Goal: Contribute content: Add original content to the website for others to see

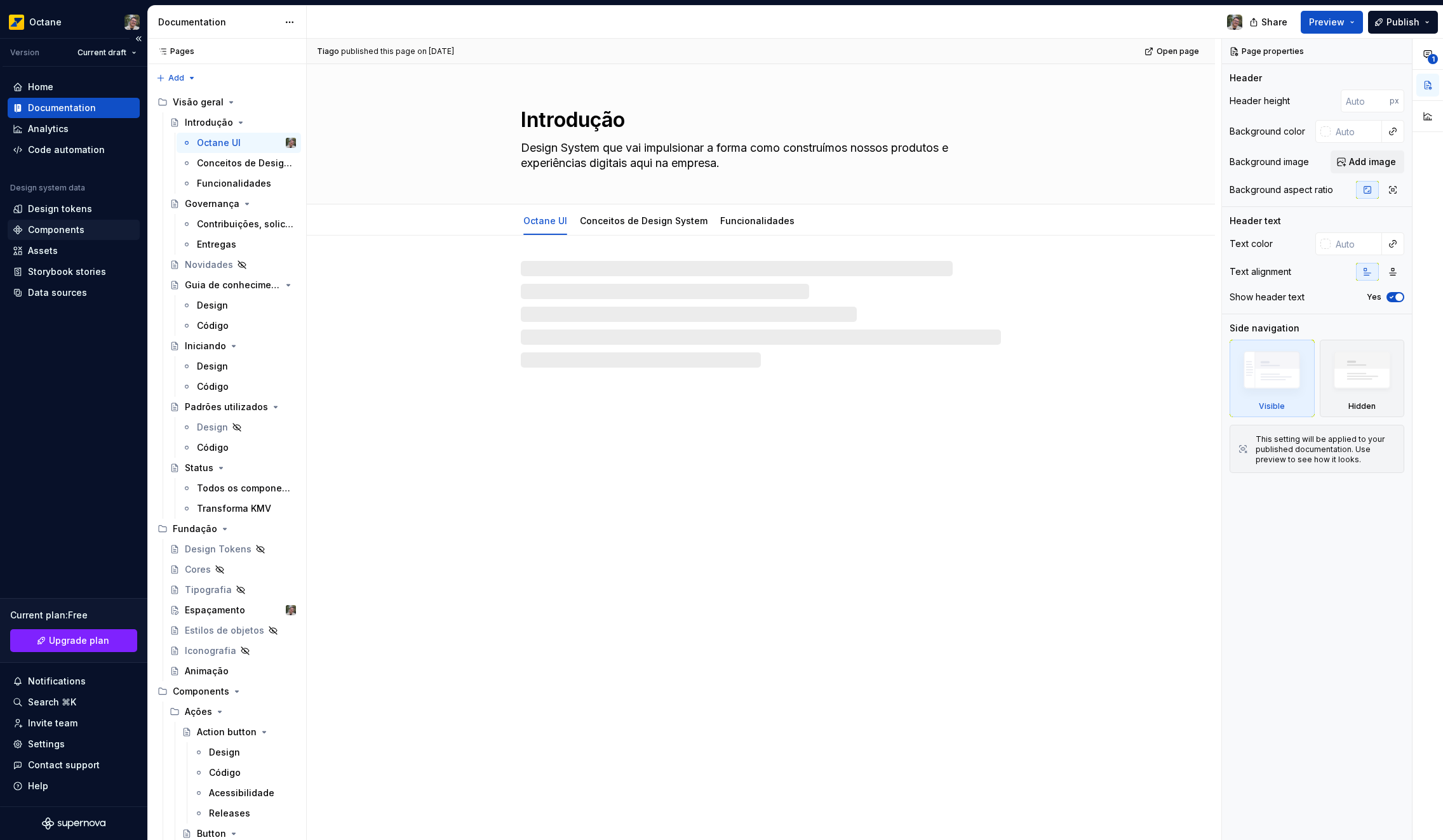
type textarea "*"
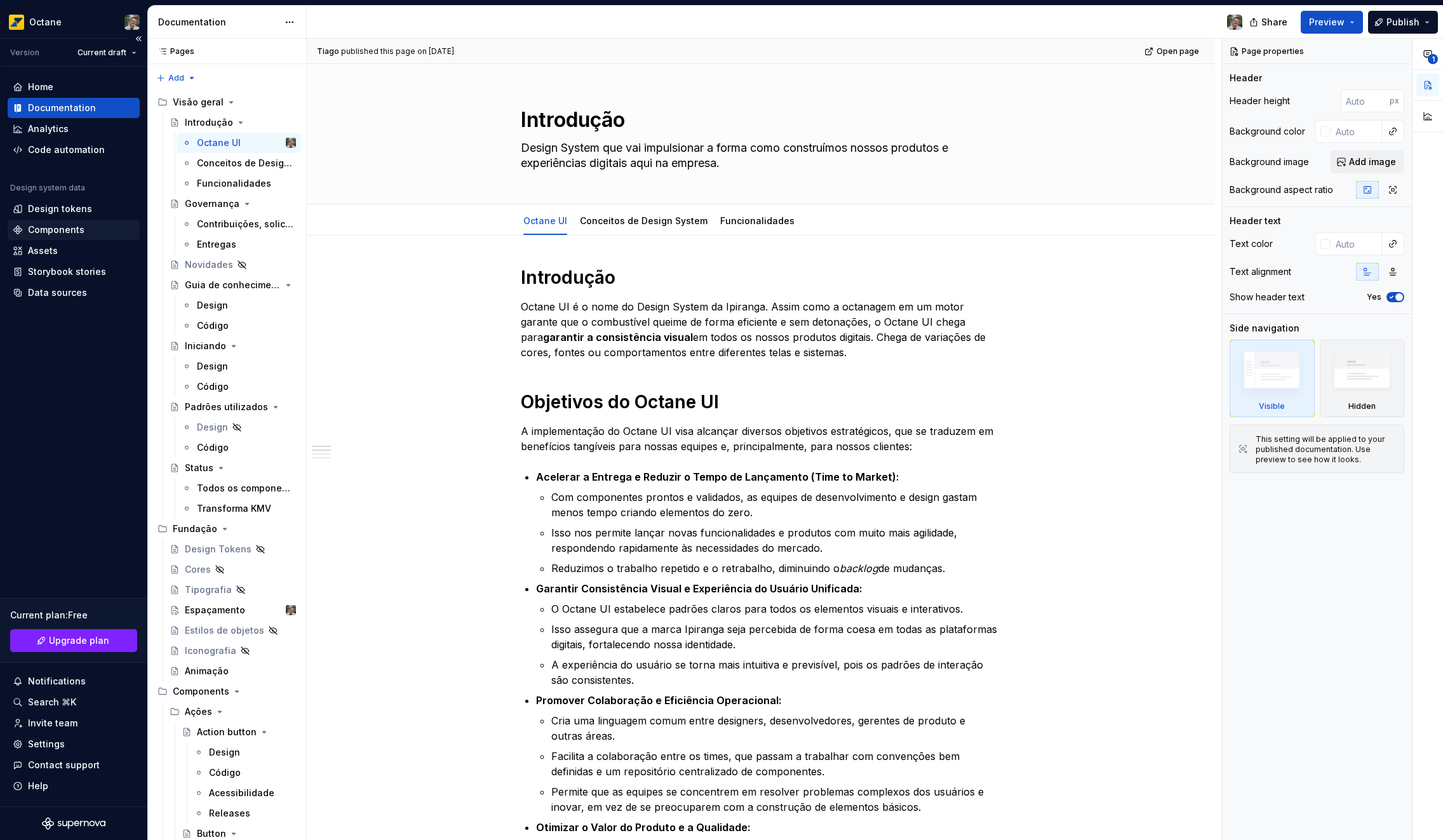
click at [54, 231] on div "Components" at bounding box center [56, 230] width 56 height 13
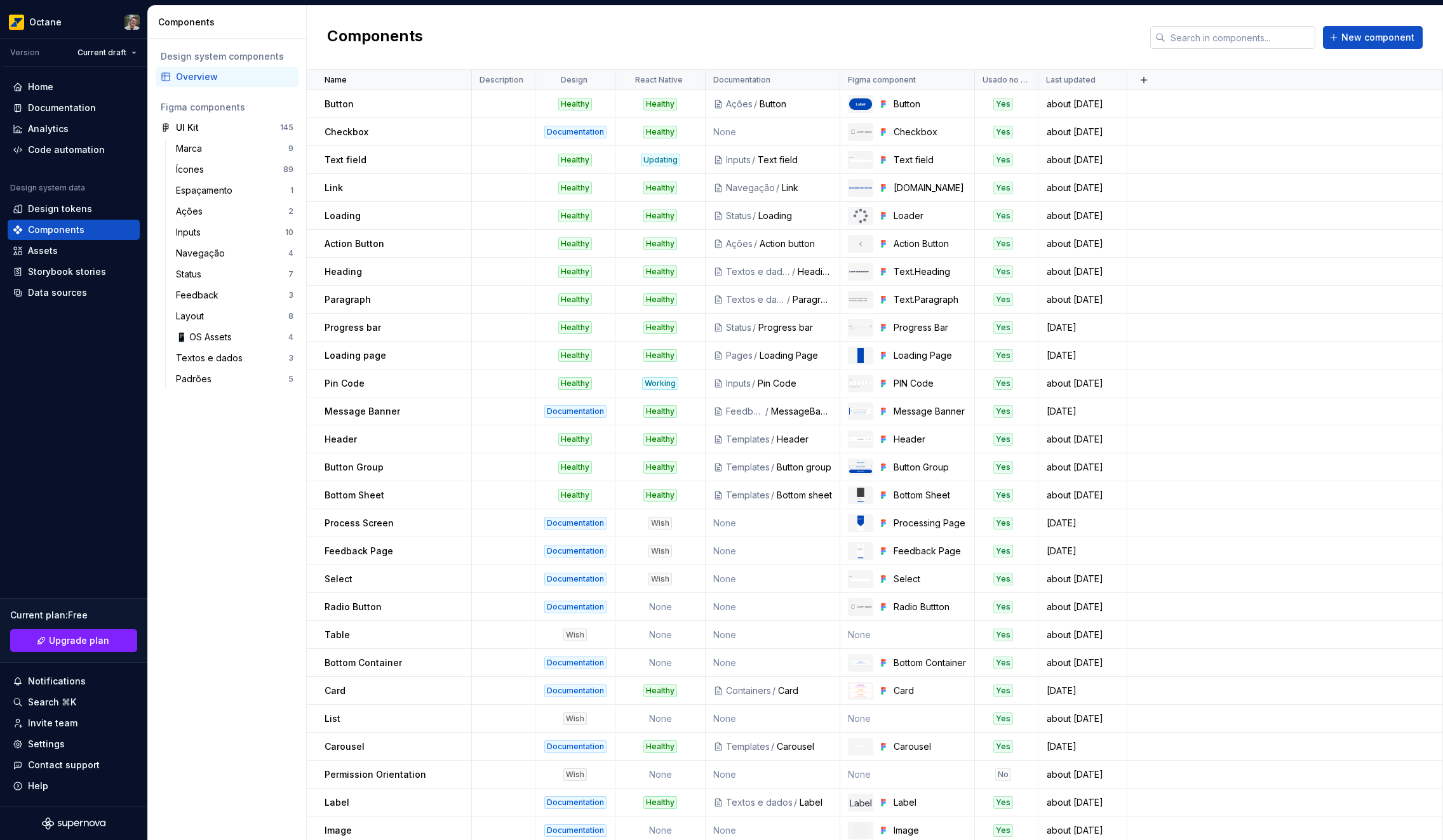
click at [1240, 35] on input "text" at bounding box center [1240, 37] width 150 height 23
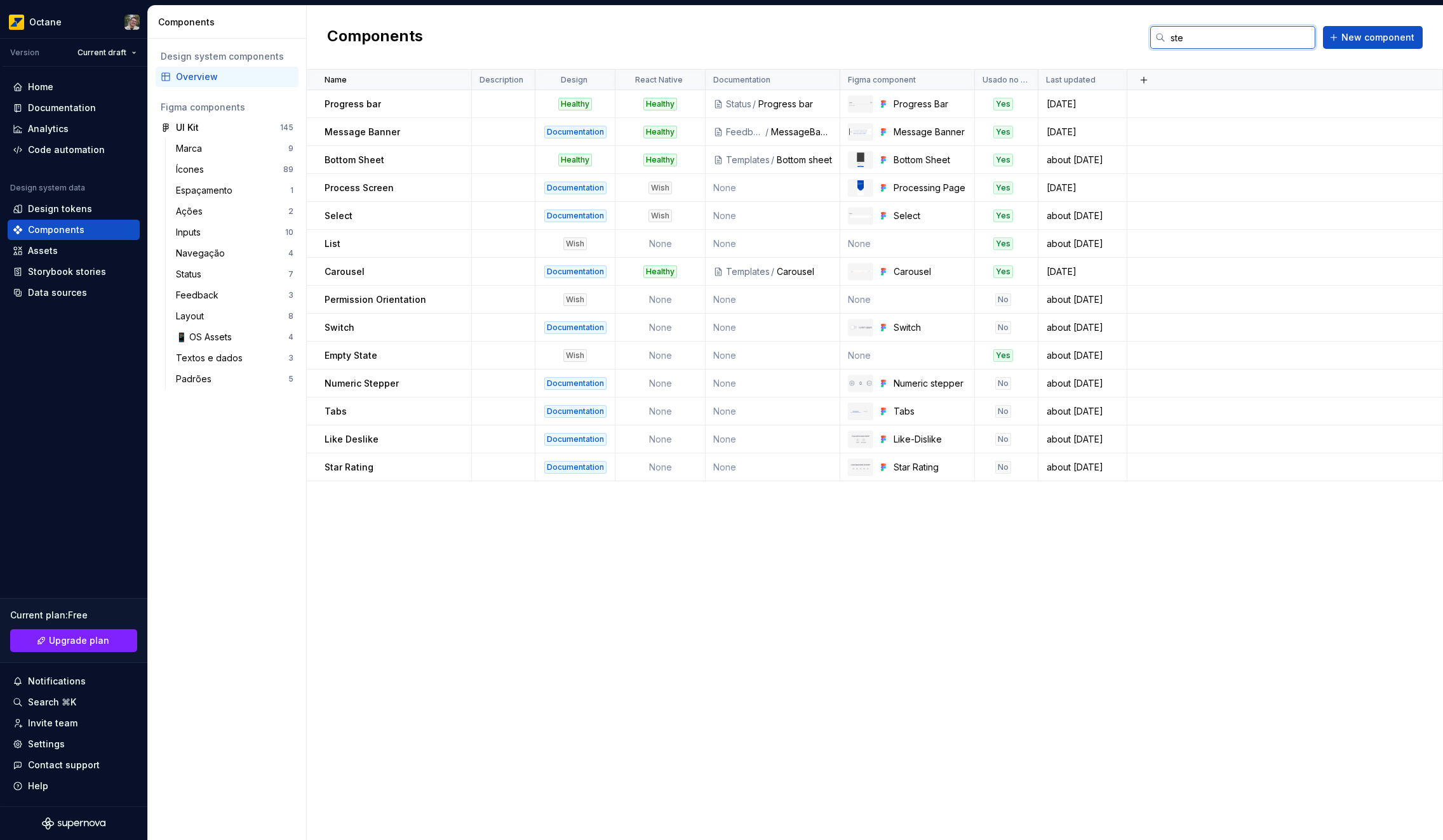
type input "step"
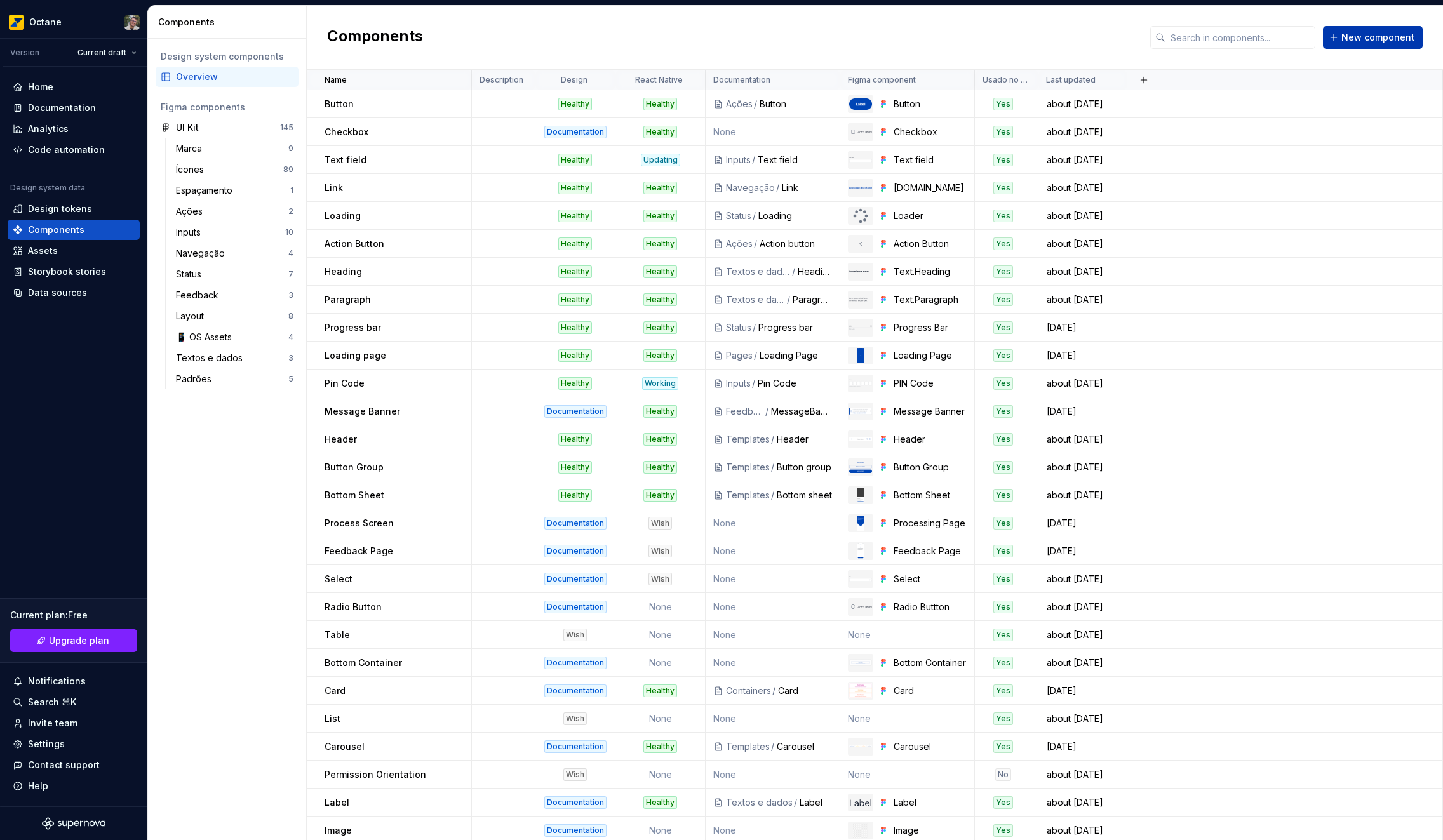
click at [1375, 41] on span "New component" at bounding box center [1377, 37] width 73 height 13
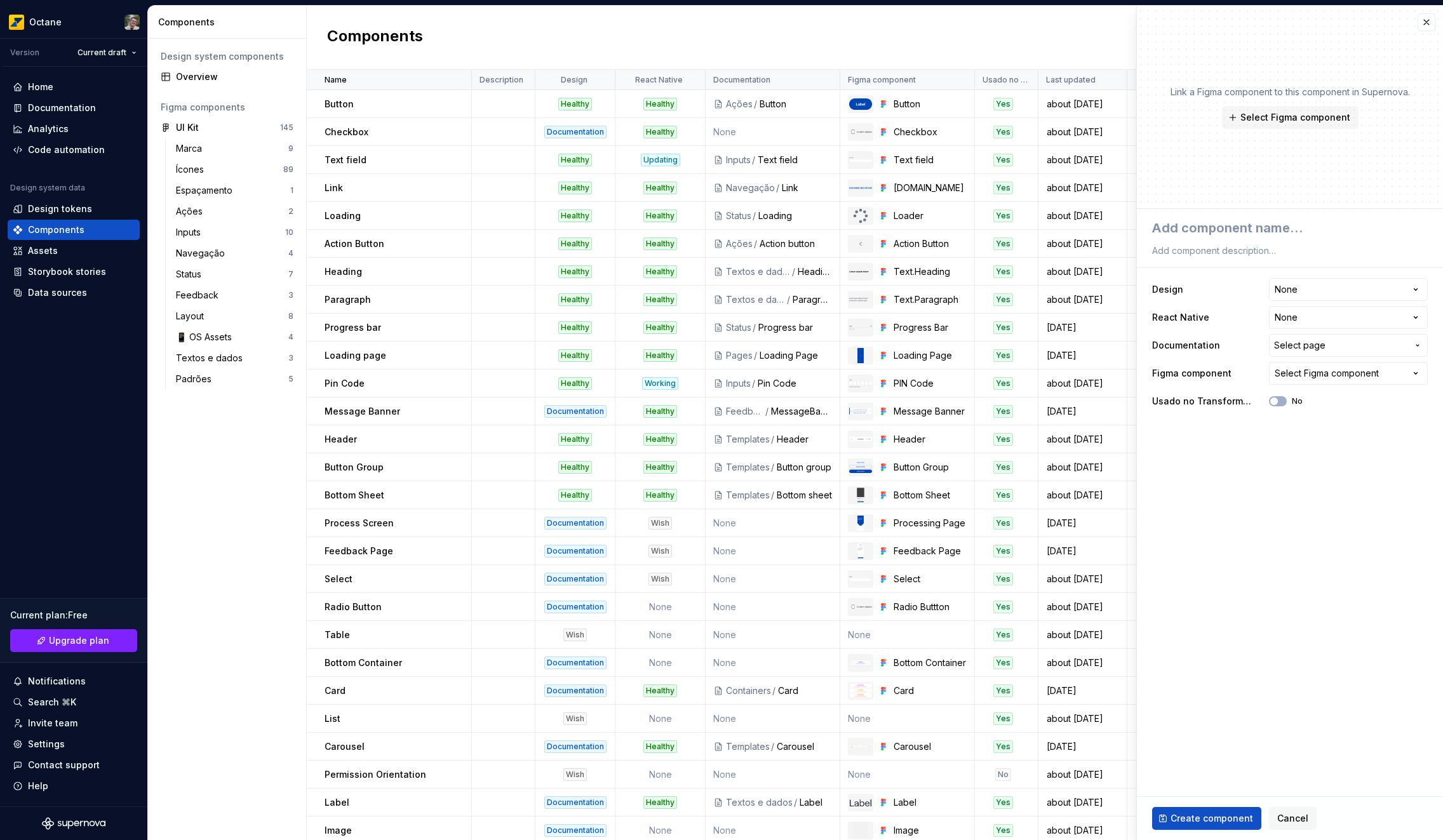
type textarea "*"
type textarea "S"
type textarea "*"
type textarea "St"
type textarea "*"
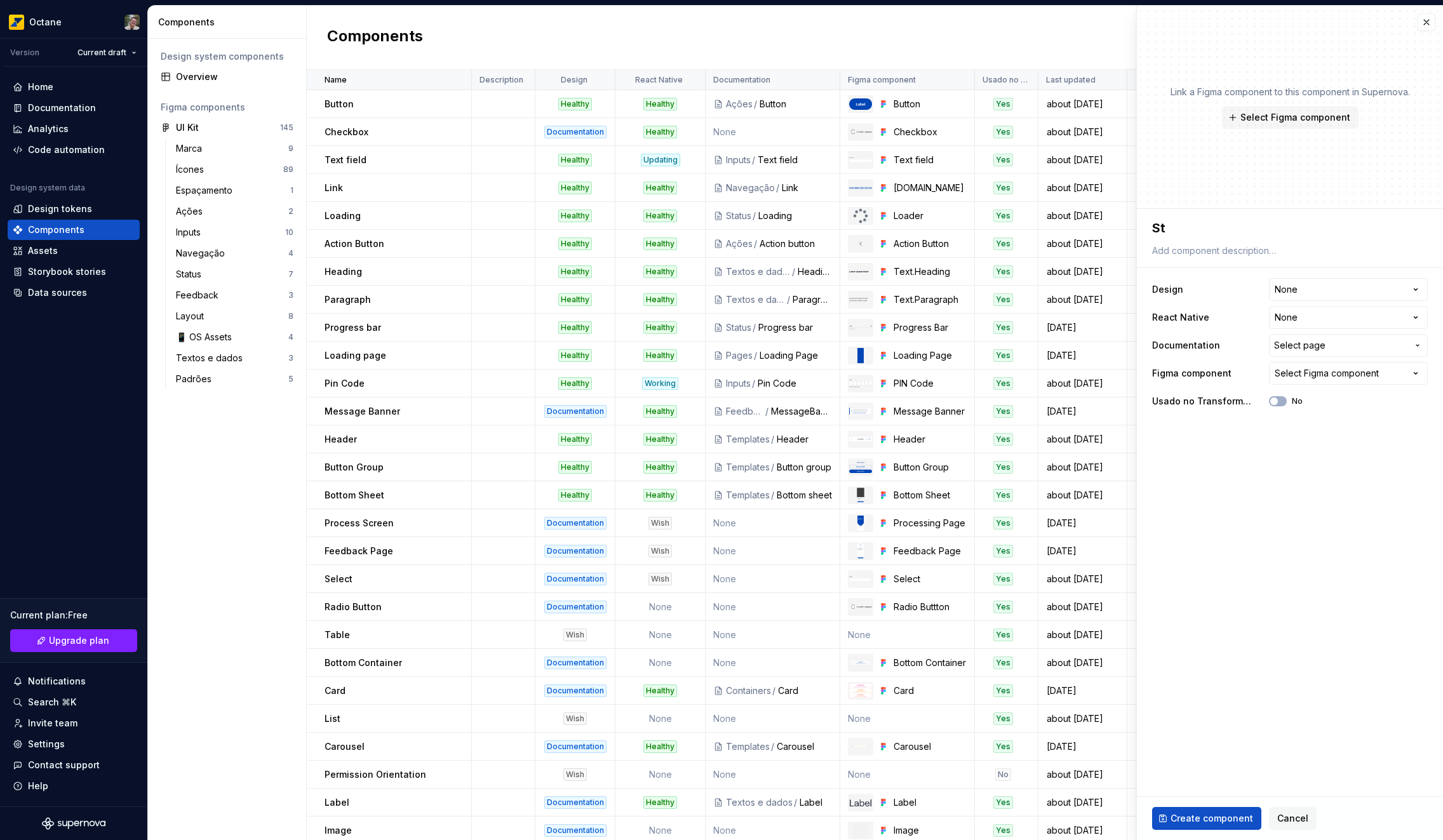
type textarea "Ste"
type textarea "*"
type textarea "Step"
type textarea "*"
type textarea "Stepe"
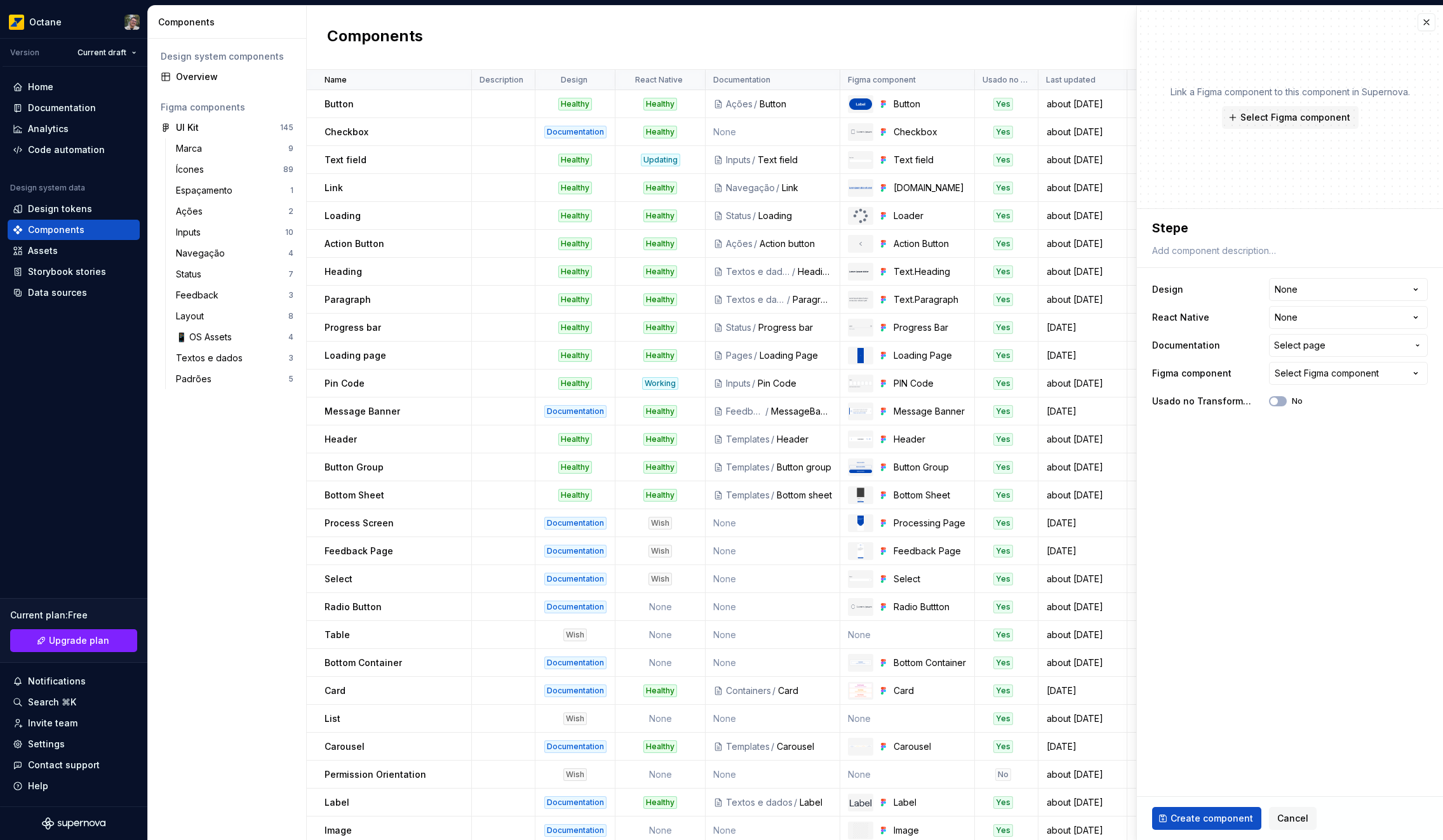
type textarea "*"
type textarea "Steper"
click at [1343, 278] on html "Octane Version Current draft Home Documentation Analytics Code automation Desig…" at bounding box center [722, 420] width 1443 height 840
select select "**********"
click at [1181, 815] on span "Create component" at bounding box center [1212, 818] width 83 height 13
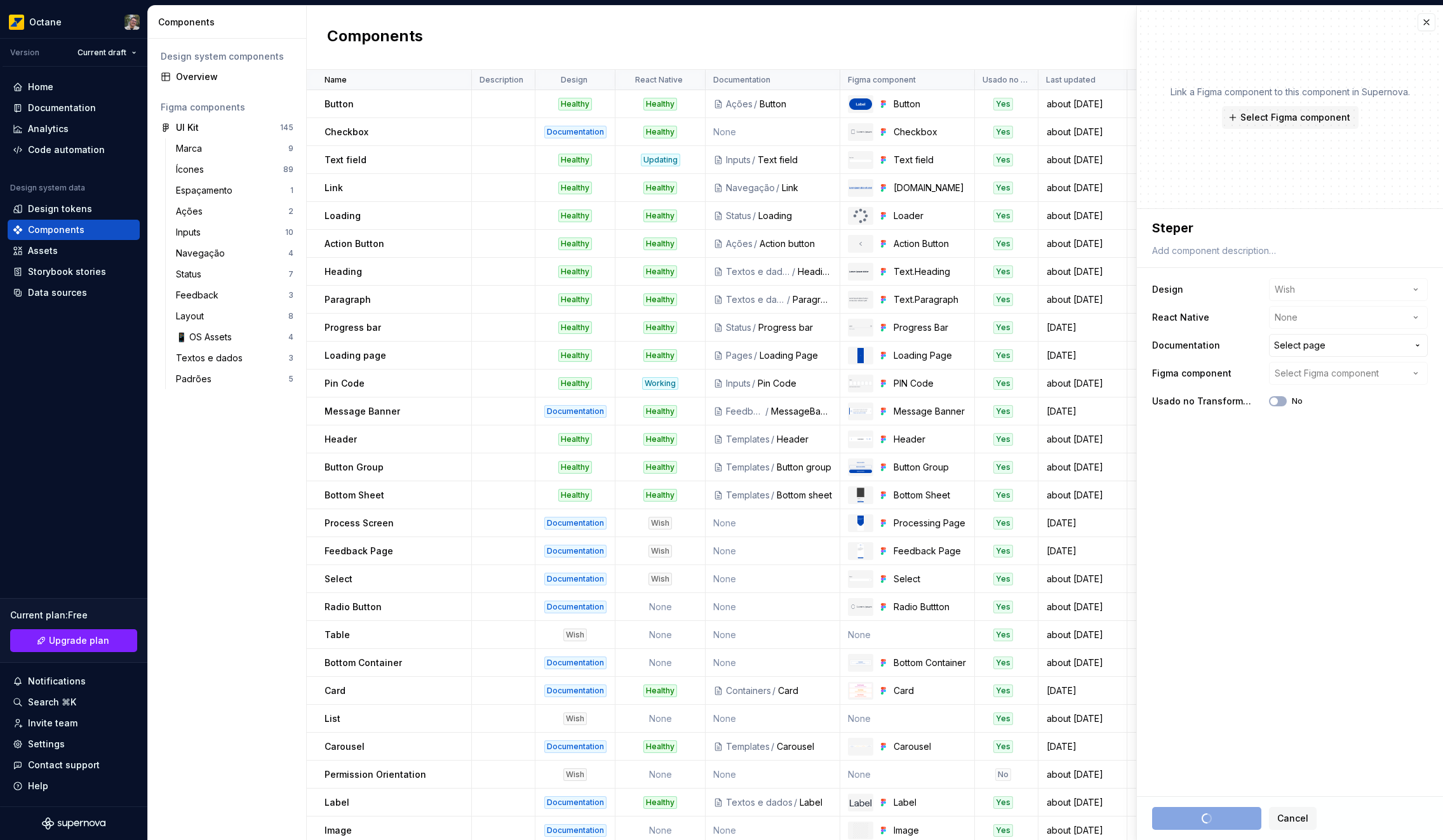
type textarea "*"
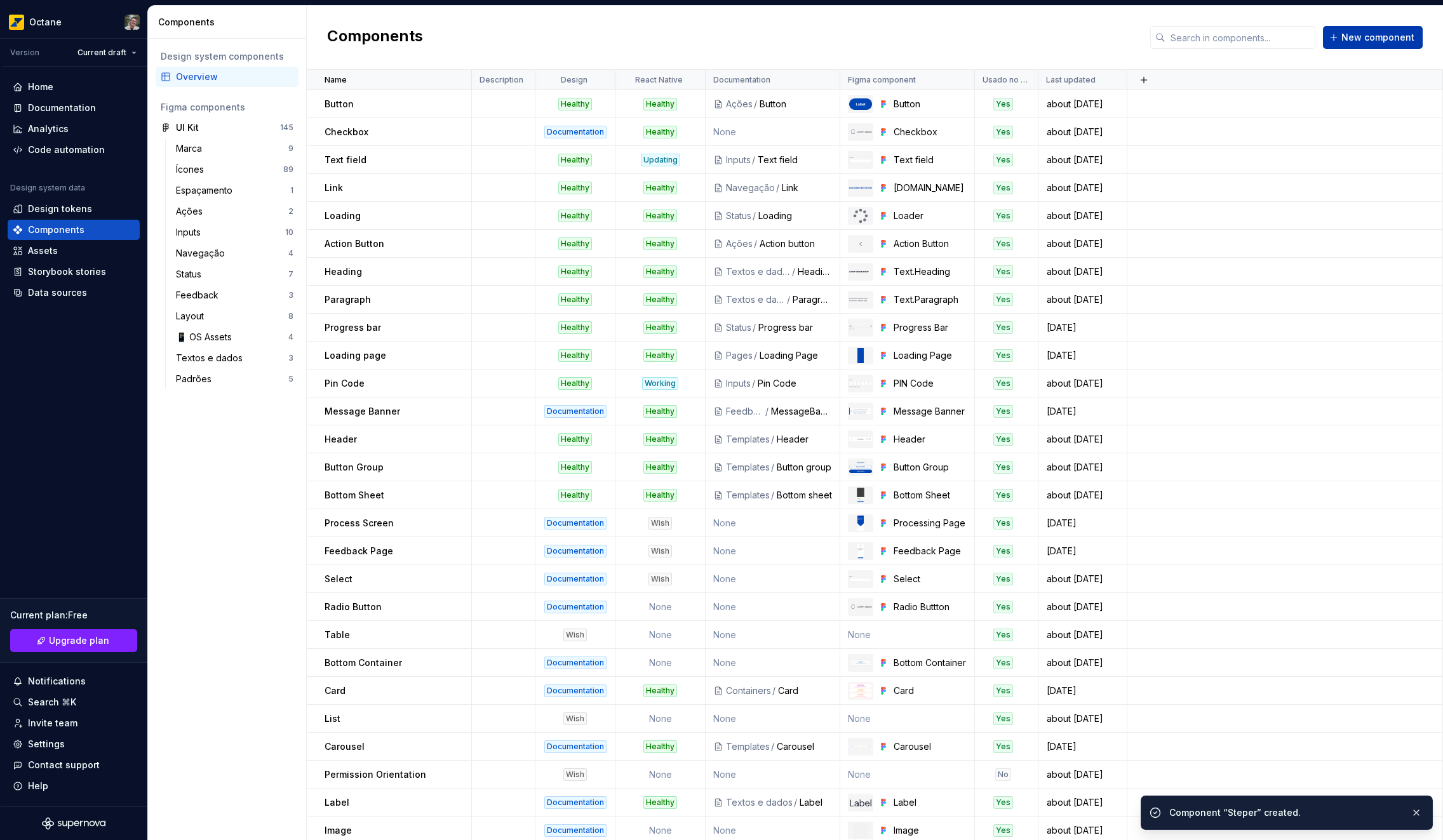
click at [1347, 29] on button "New component" at bounding box center [1372, 37] width 100 height 23
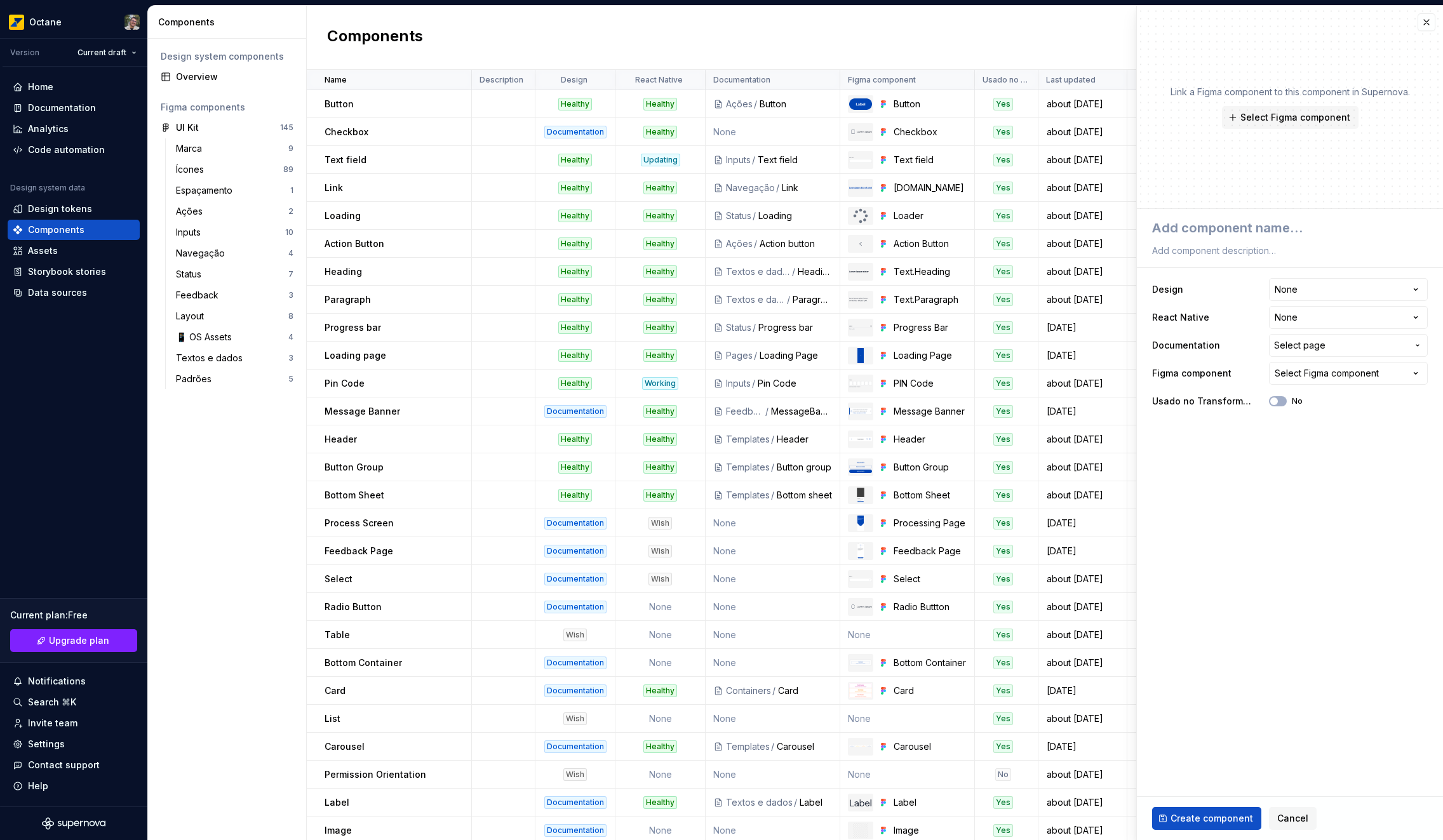
type textarea "*"
type textarea "S"
type textarea "*"
type textarea "Sk"
type textarea "*"
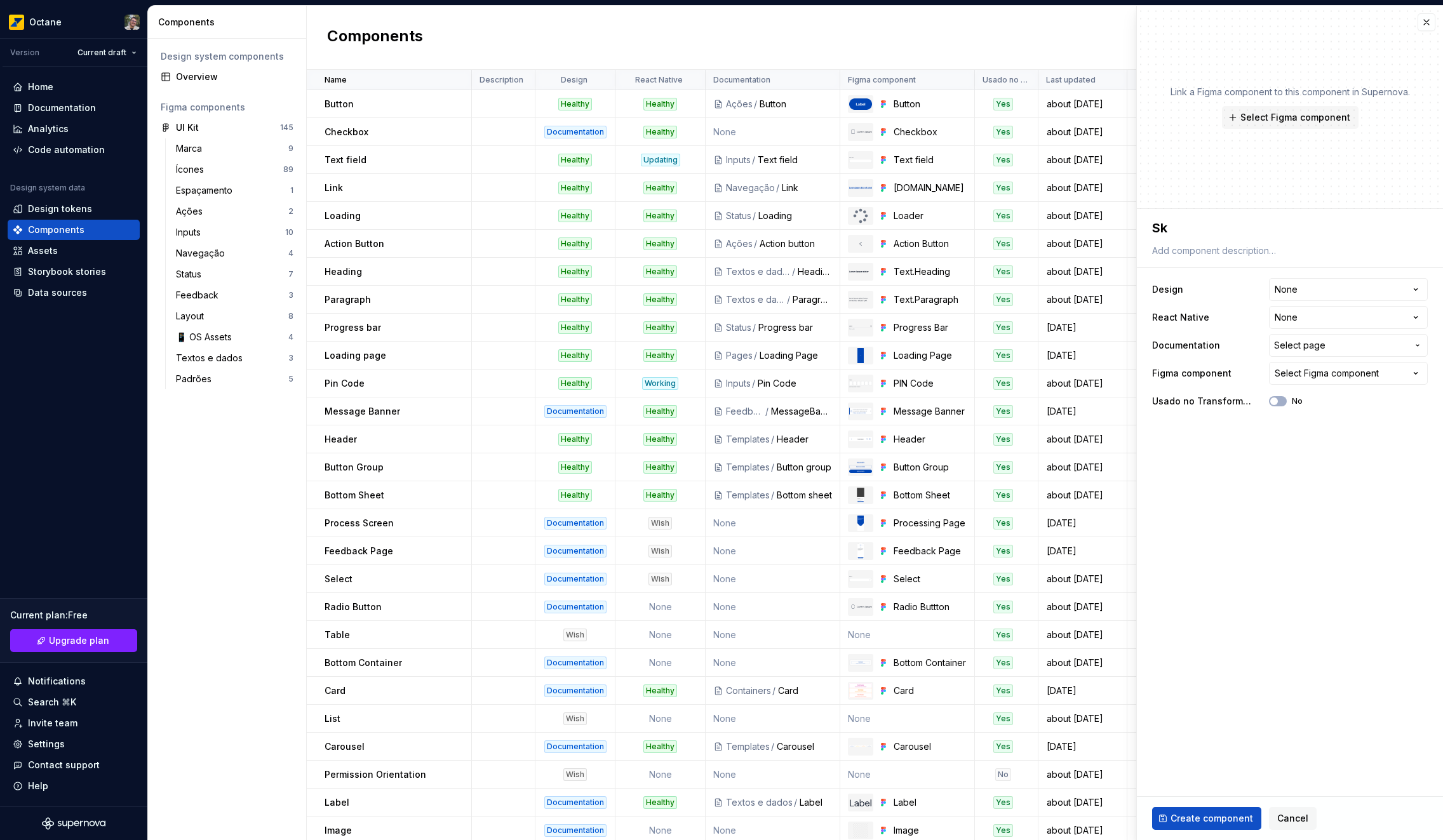
type textarea "Ske"
type textarea "*"
type textarea "Skel"
type textarea "*"
type textarea "Skele"
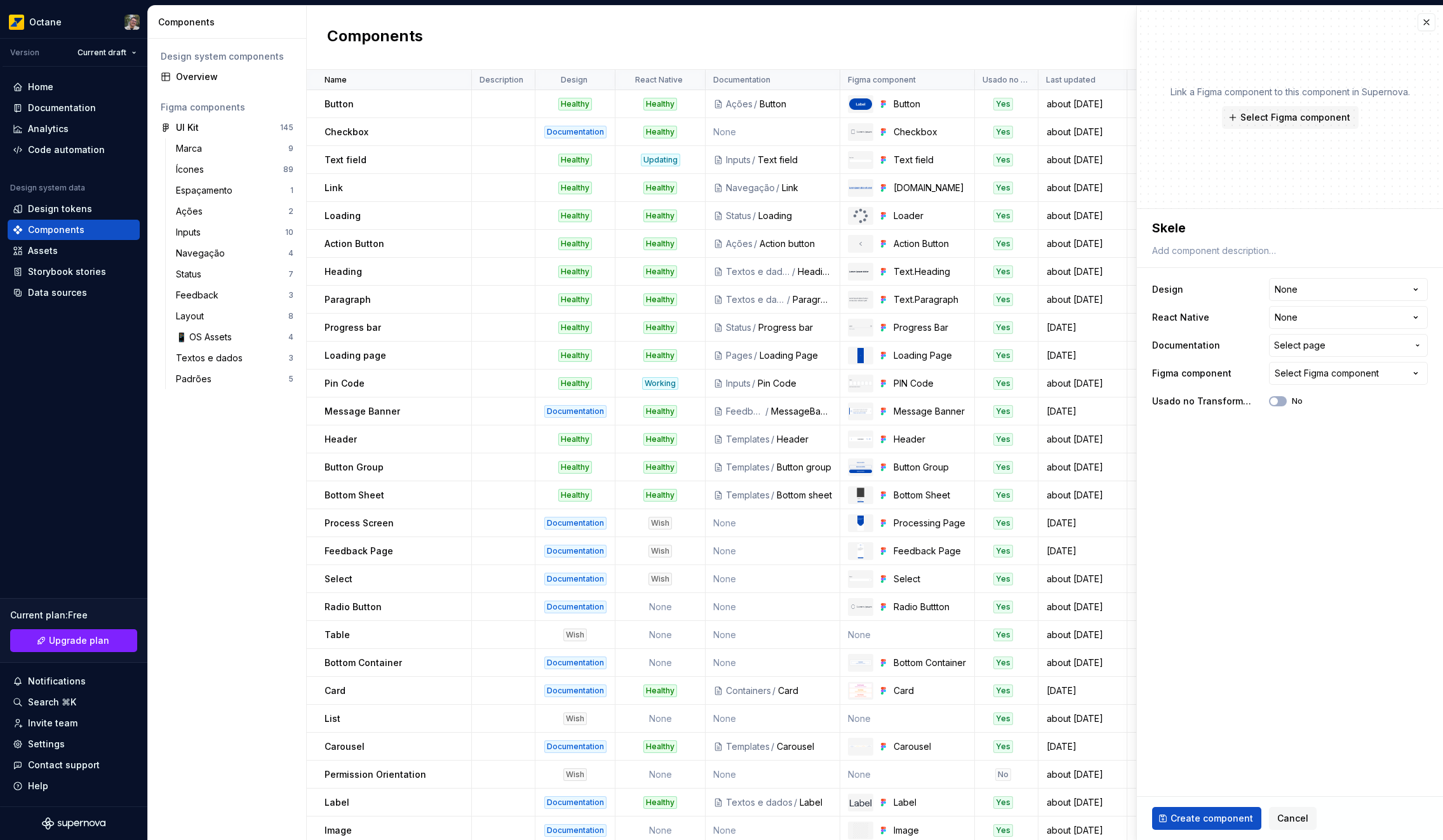
type textarea "*"
type textarea "Skeleto"
type textarea "*"
type textarea "Skeleton"
click at [1316, 291] on html "Octane Version Current draft Home Documentation Analytics Code automation Desig…" at bounding box center [722, 420] width 1443 height 840
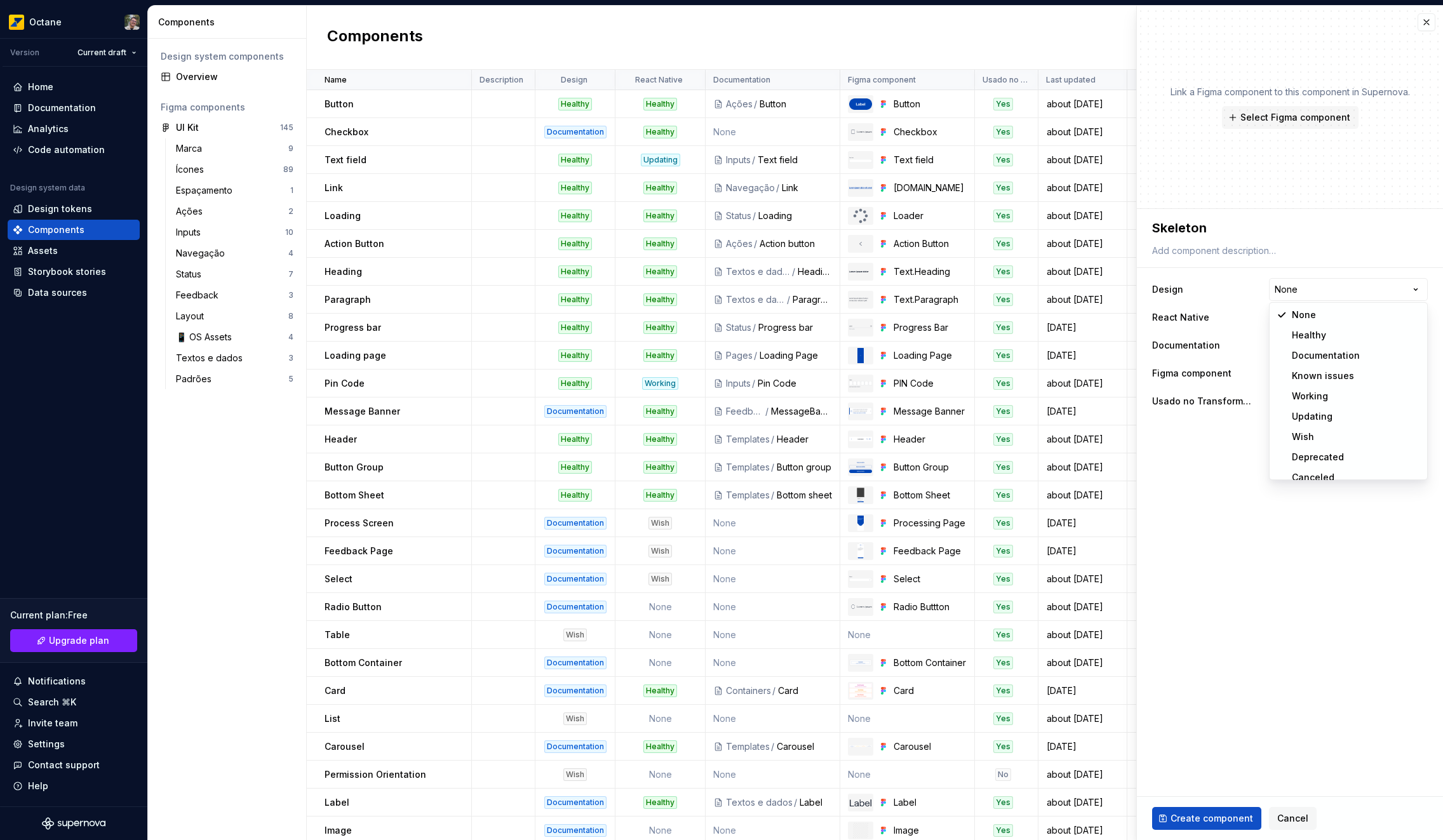
select select "**********"
click at [1279, 400] on button "No" at bounding box center [1278, 401] width 18 height 10
click at [1200, 820] on span "Create component" at bounding box center [1212, 818] width 83 height 13
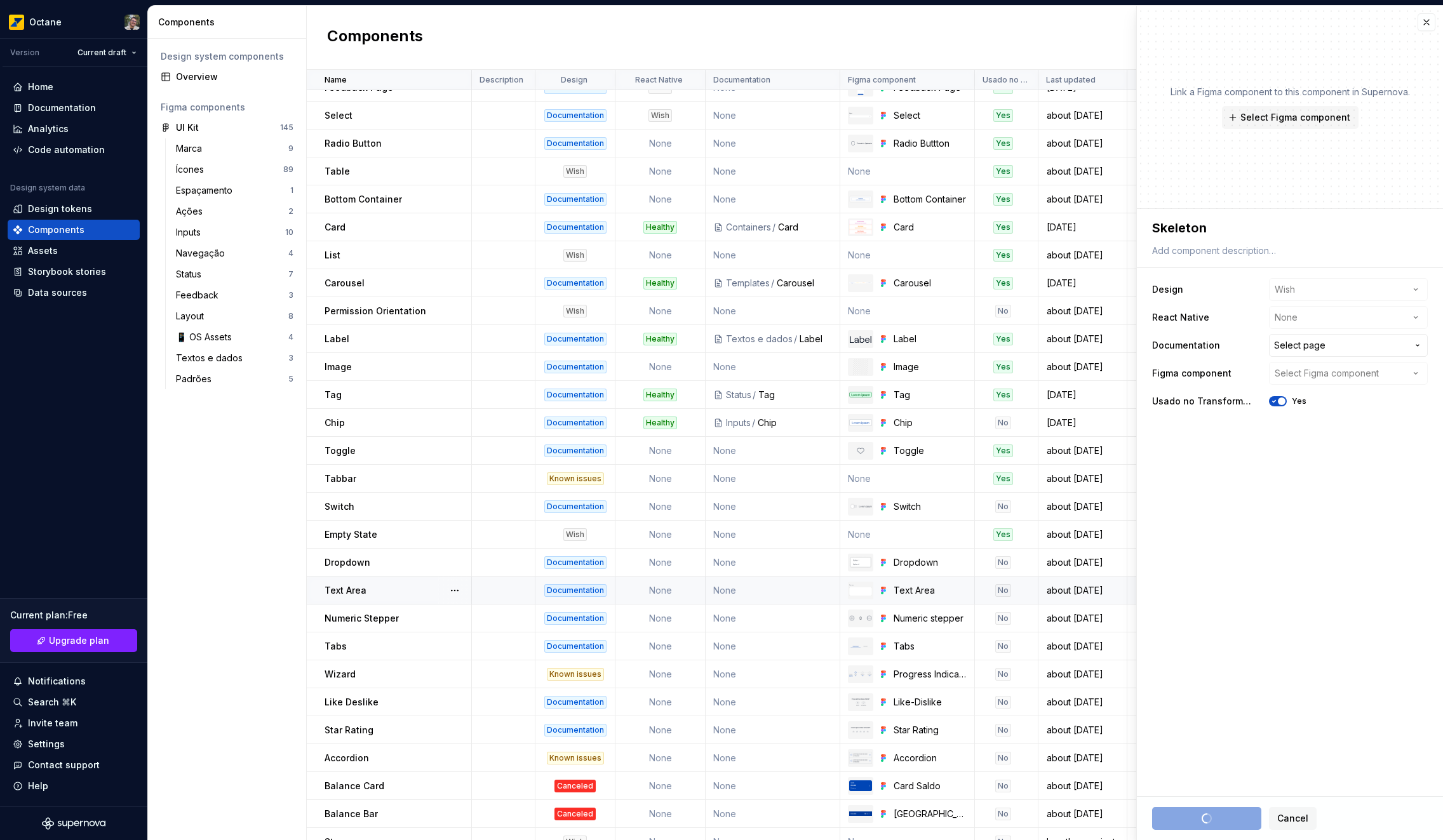
scroll to position [479, 0]
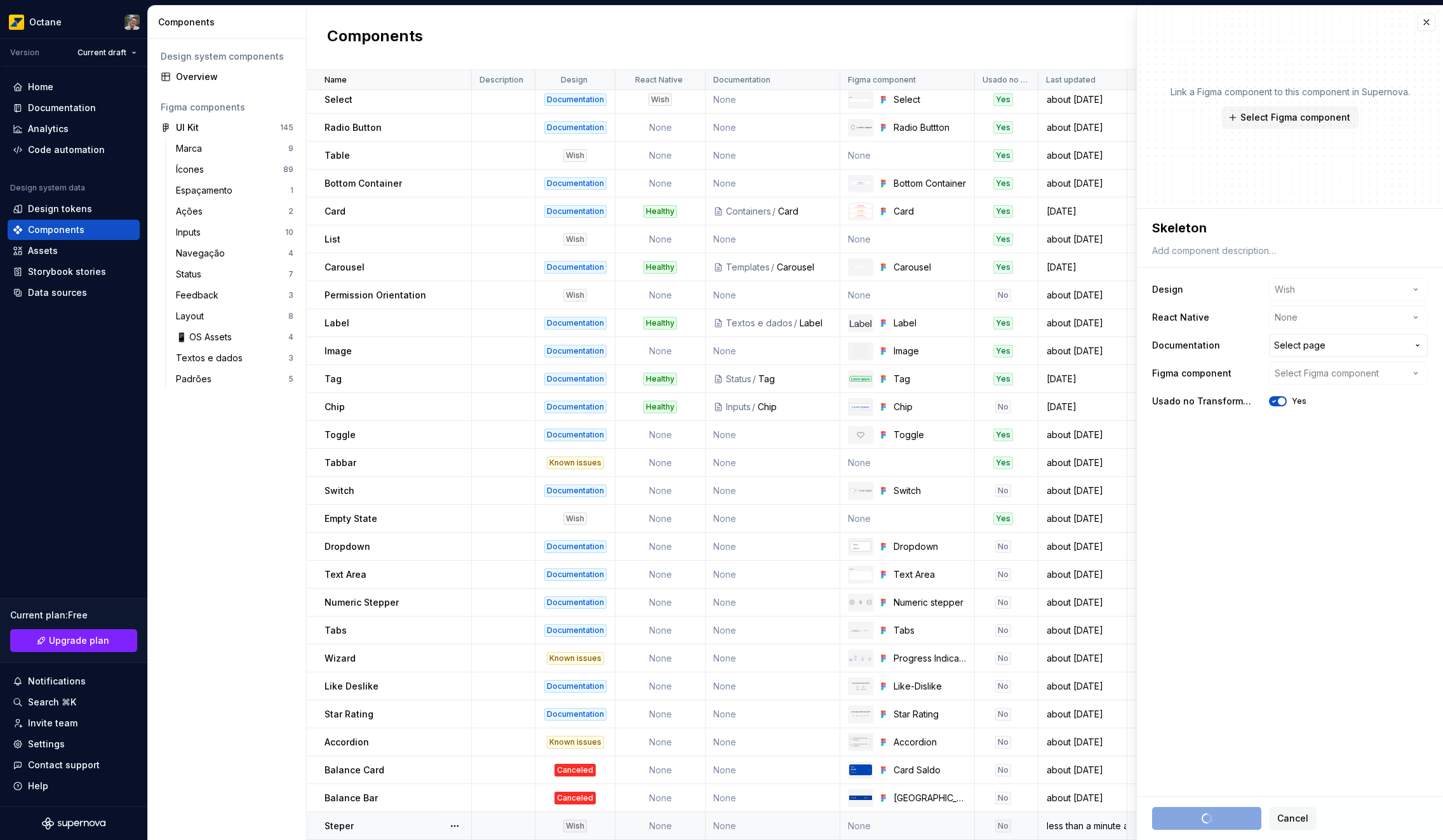
click at [402, 822] on div "Steper" at bounding box center [397, 826] width 146 height 13
type textarea "*"
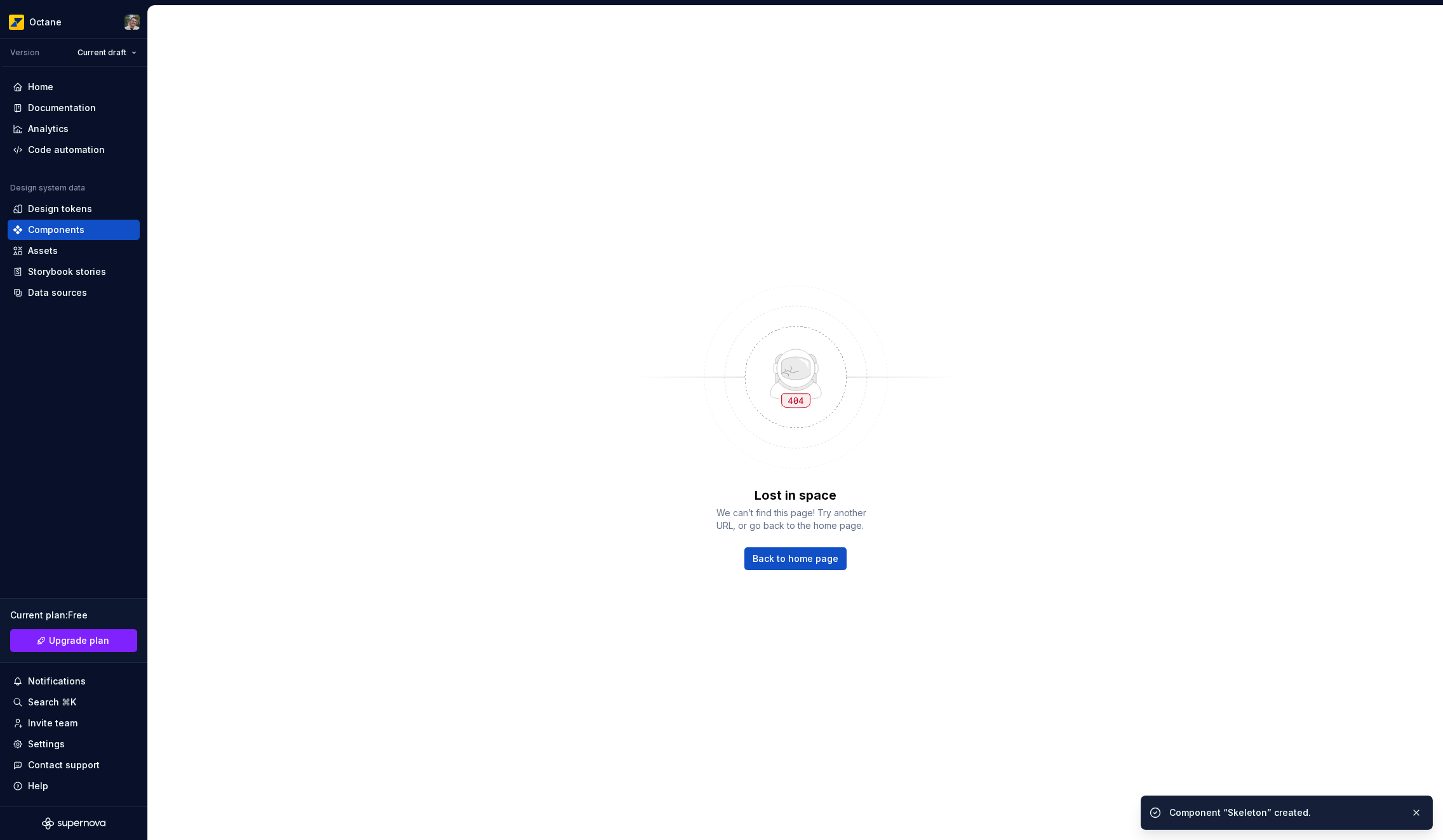
click at [380, 833] on div "Lost in space We can’t find this page! Try another URL, or go back to the home …" at bounding box center [796, 422] width 1295 height 834
click at [69, 234] on div "Components" at bounding box center [56, 230] width 56 height 13
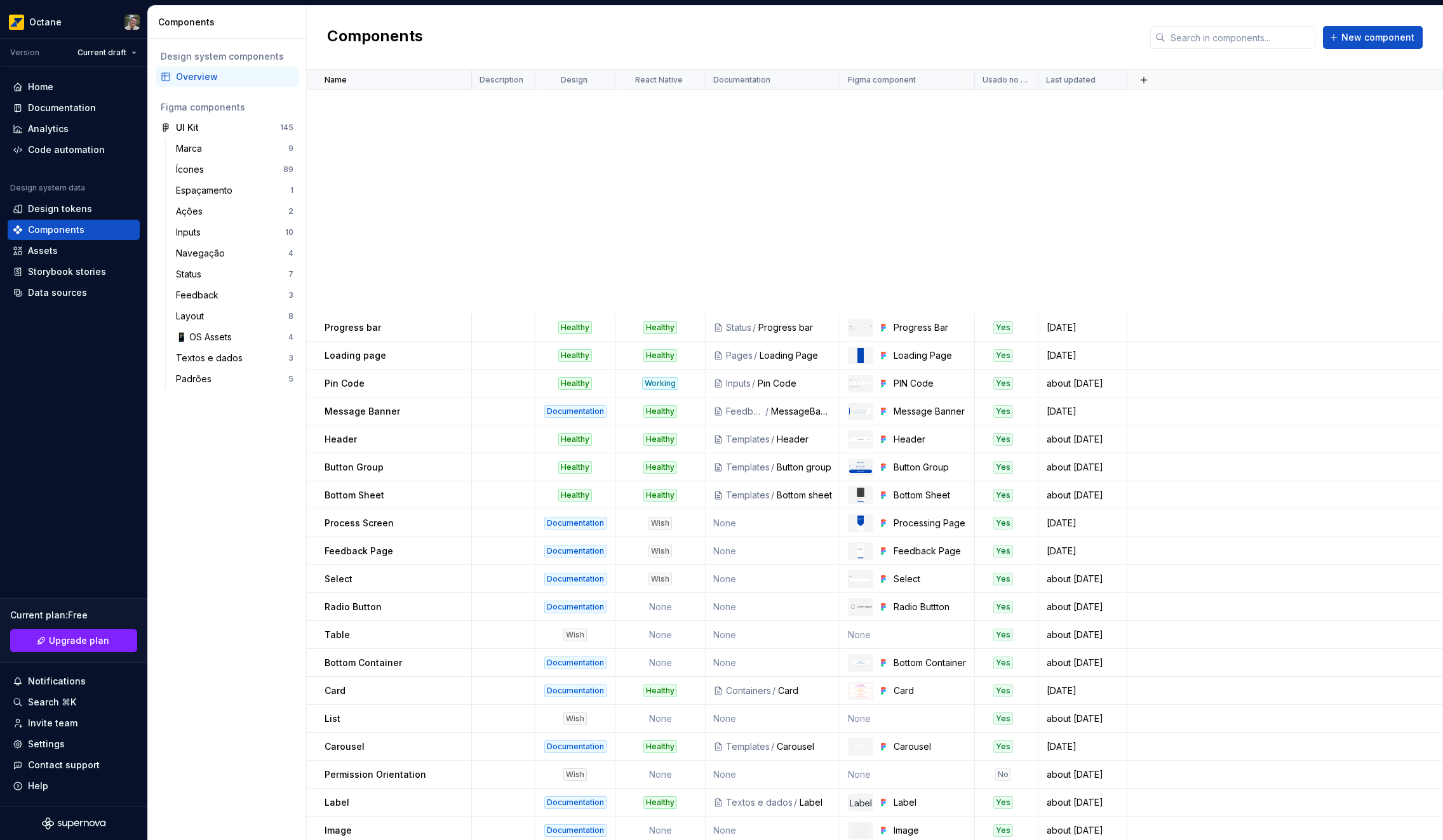
scroll to position [507, 0]
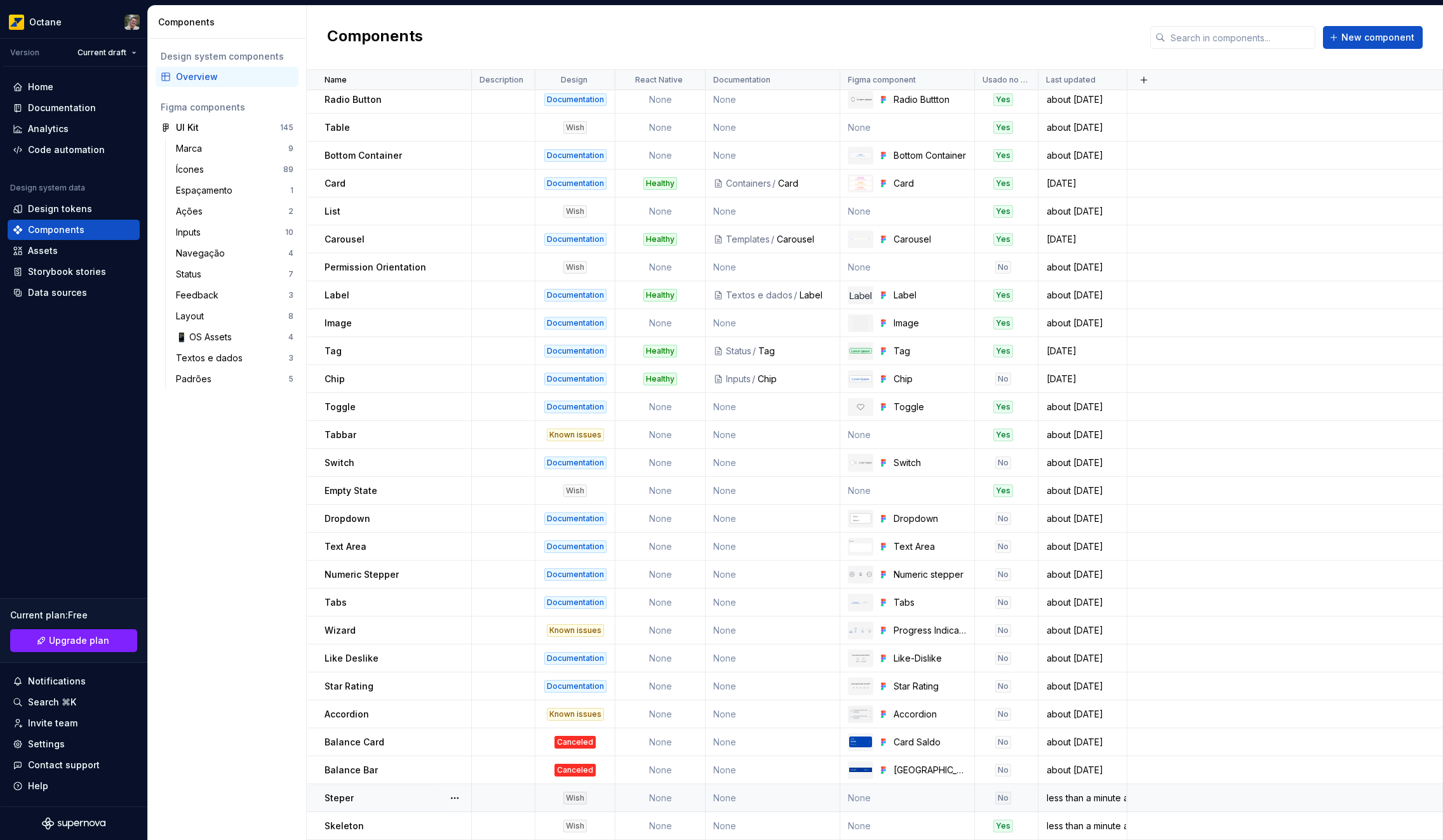
click at [391, 801] on div "Steper" at bounding box center [397, 798] width 146 height 13
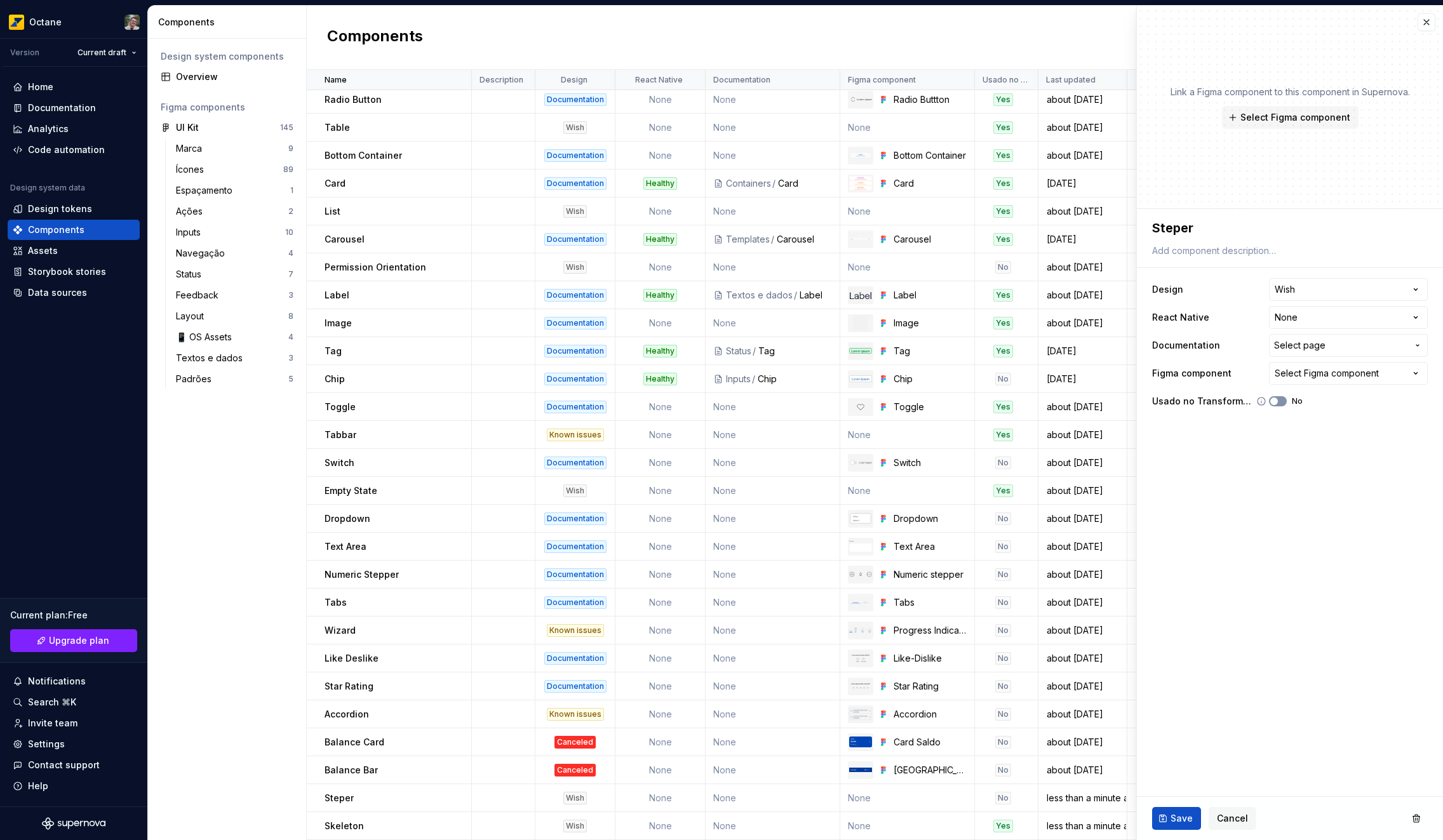
click at [1285, 402] on button "No" at bounding box center [1278, 401] width 18 height 10
click at [1160, 820] on button "Save" at bounding box center [1177, 818] width 49 height 23
type textarea "*"
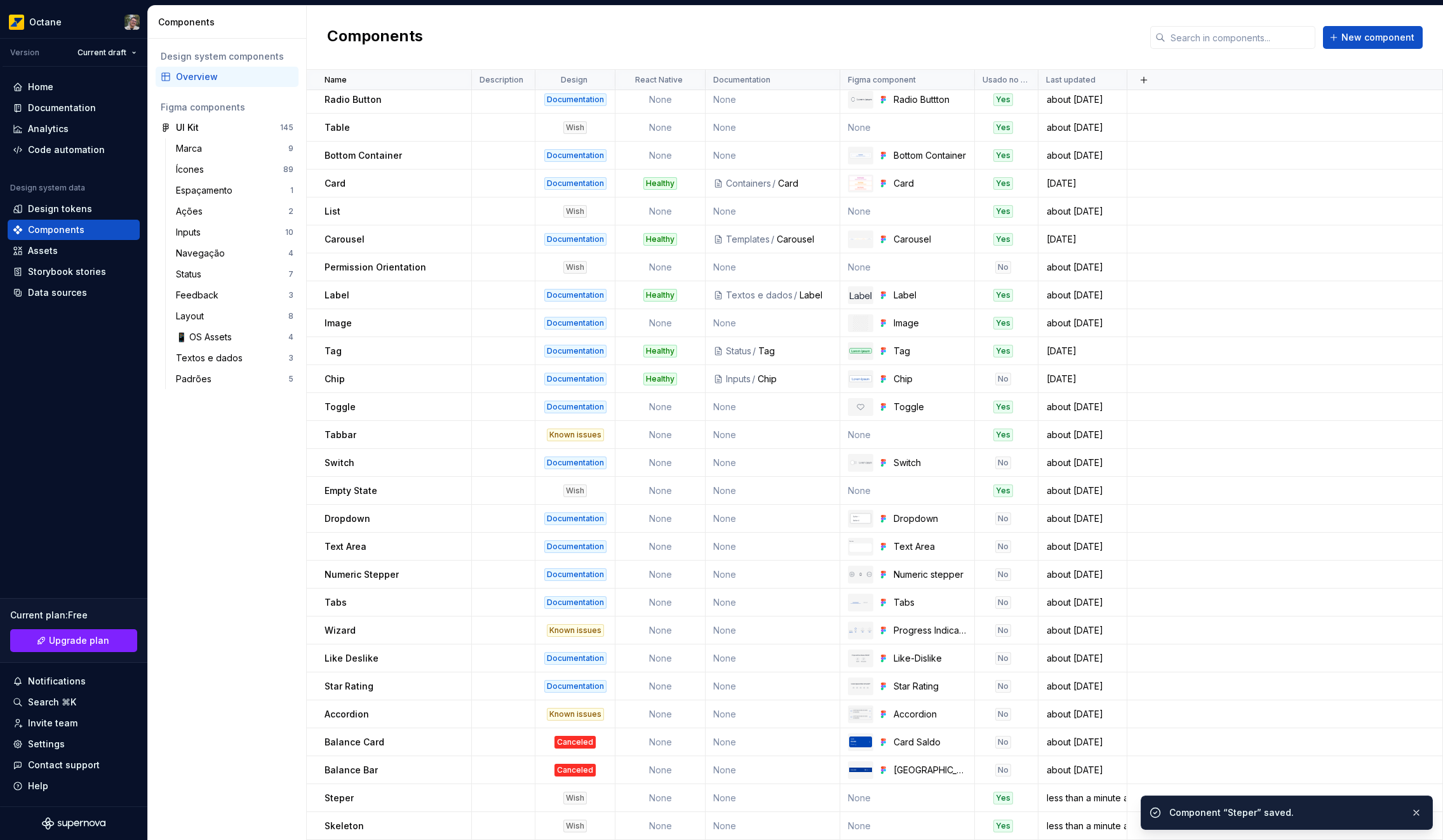
click at [1425, 20] on div "Components New component" at bounding box center [874, 37] width 1136 height 64
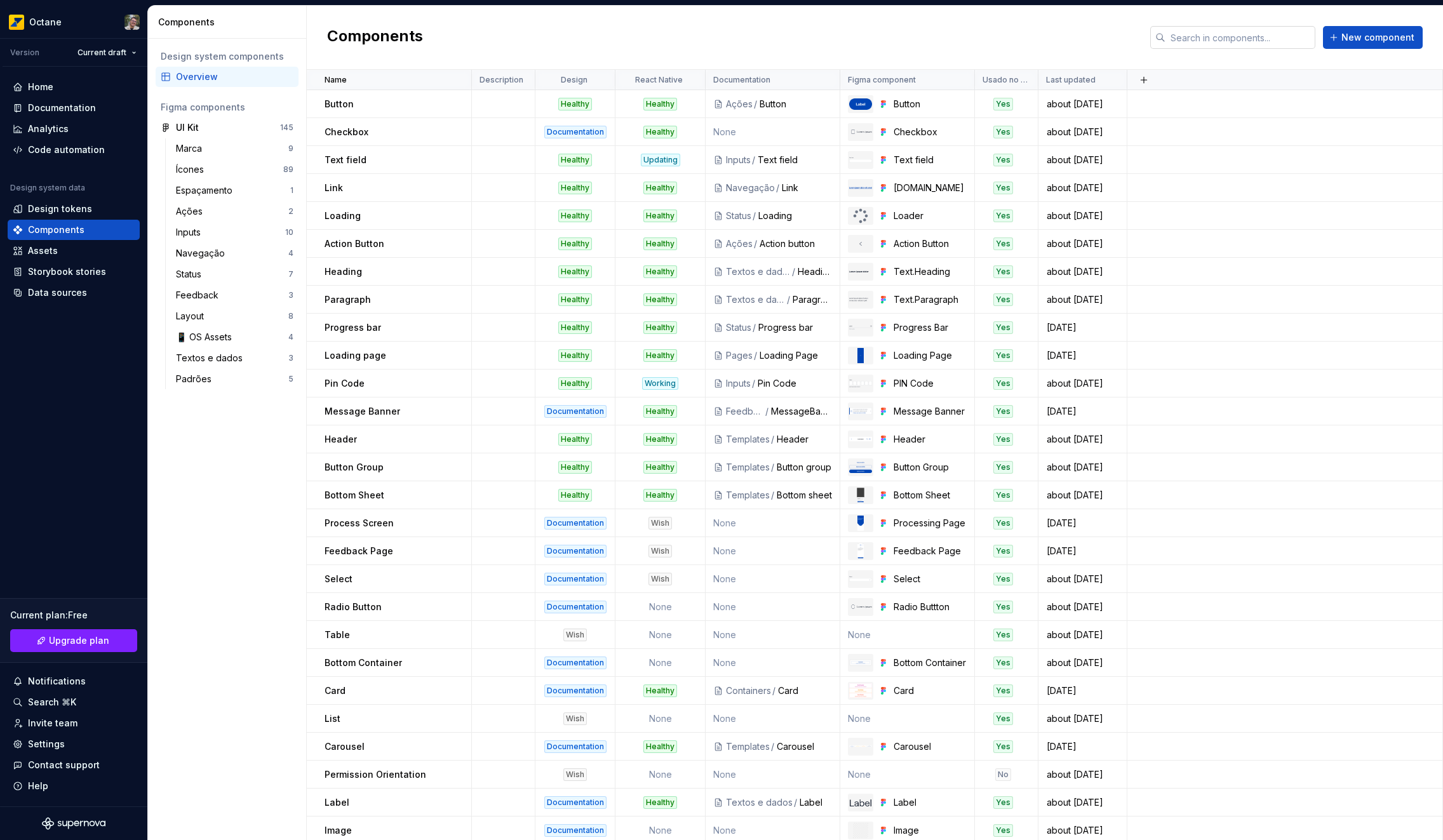
click at [1183, 39] on input "text" at bounding box center [1240, 37] width 150 height 23
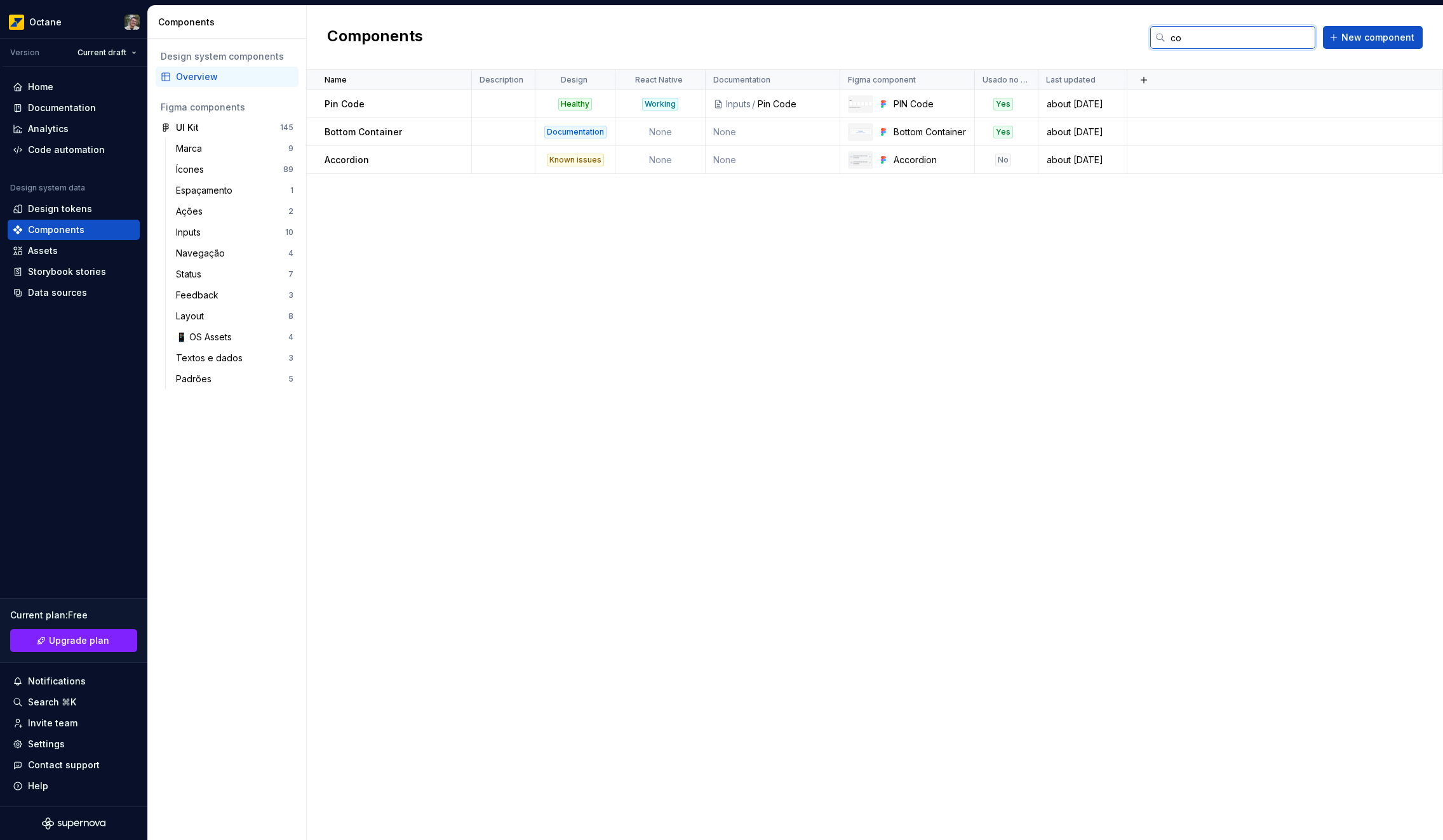
type input "col"
type input "acc"
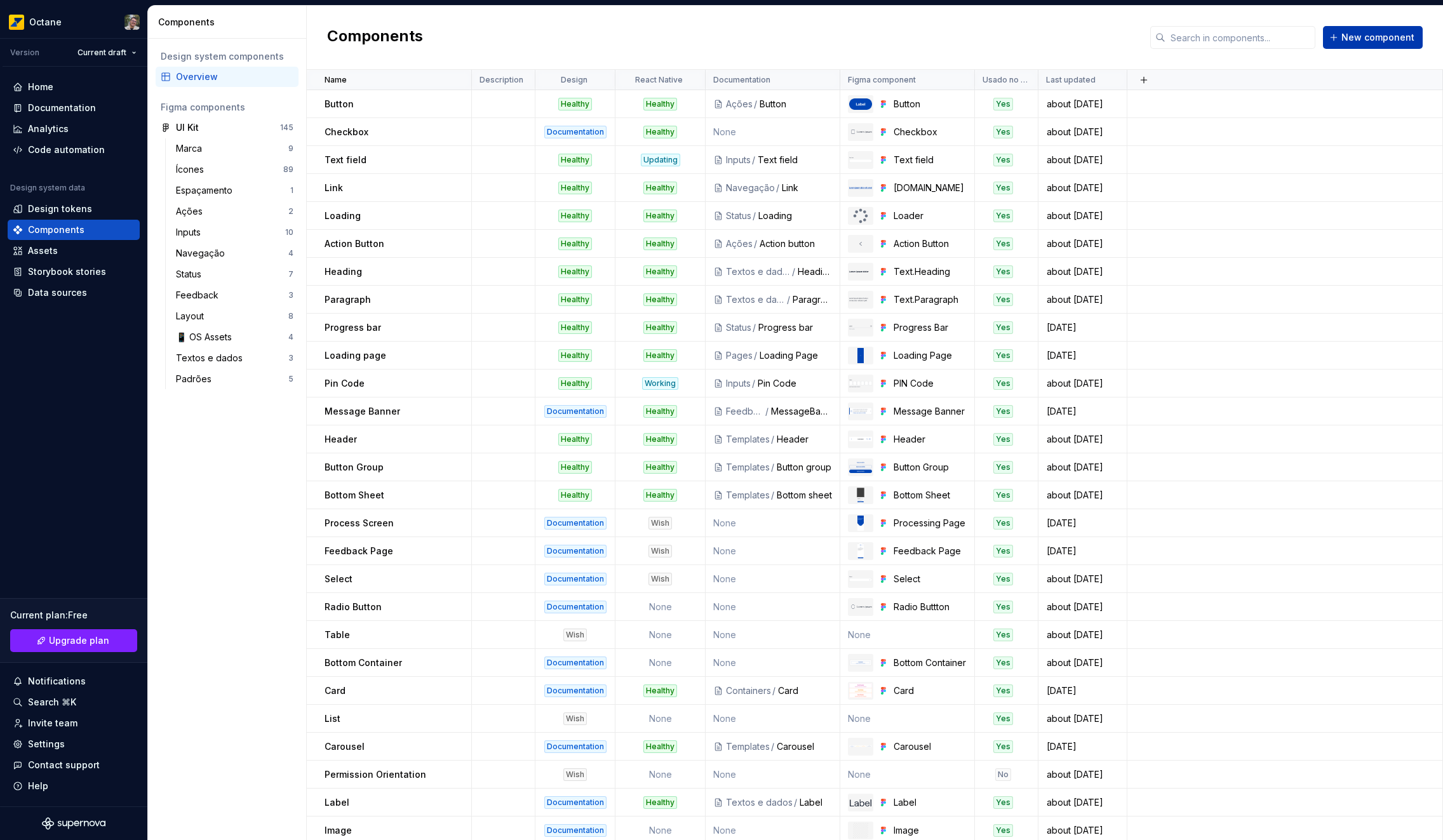
click at [1390, 39] on span "New component" at bounding box center [1377, 37] width 73 height 13
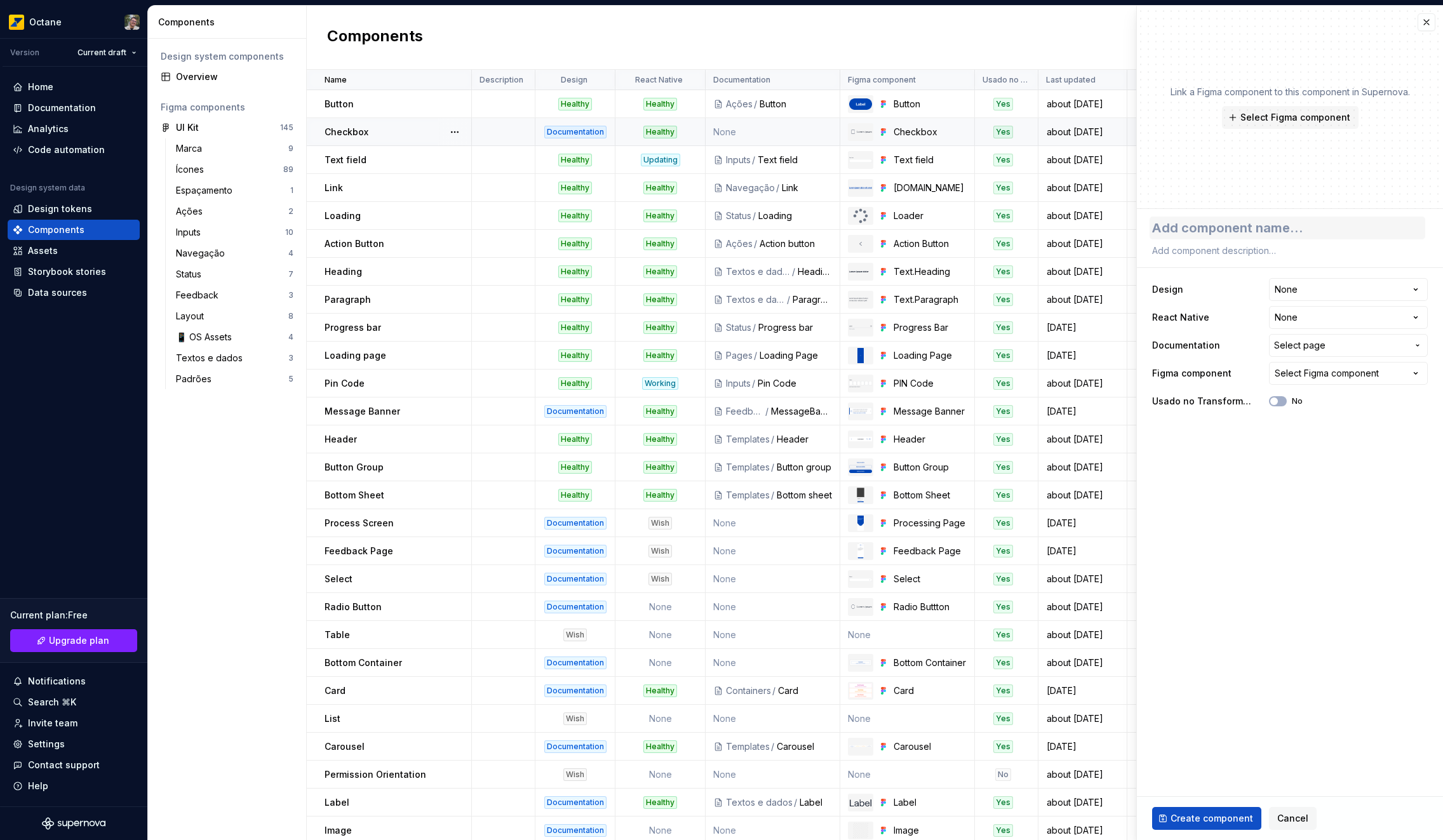
type textarea "*"
type textarea "collapse"
click at [1160, 228] on textarea "collapse" at bounding box center [1287, 228] width 276 height 23
type textarea "*"
type textarea "ollapse"
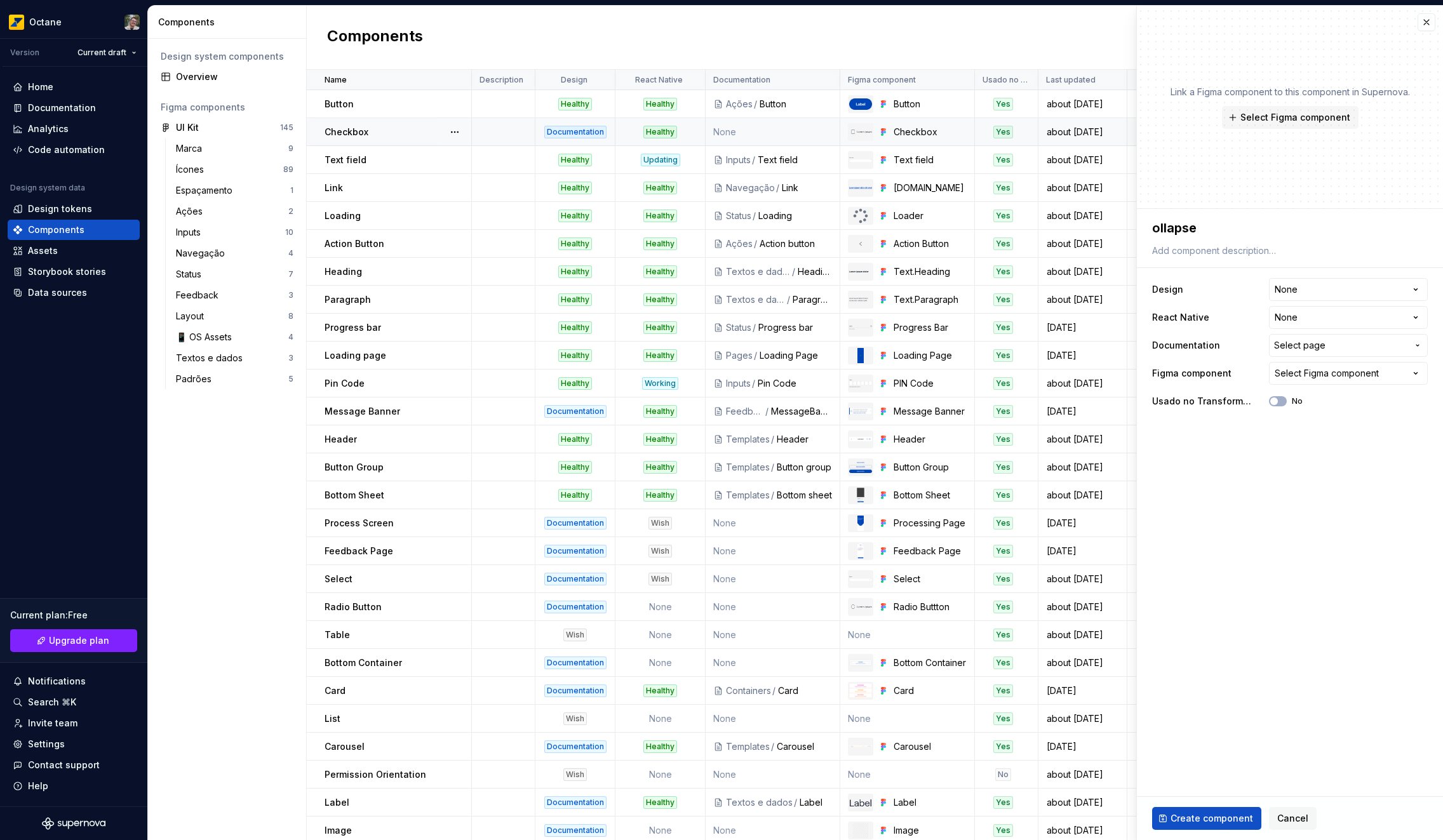
type textarea "*"
type textarea "Collapse"
click at [1355, 289] on html "Octane Version Current draft Home Documentation Analytics Code automation Desig…" at bounding box center [722, 420] width 1443 height 840
select select "**********"
click at [1213, 825] on button "Create component" at bounding box center [1207, 818] width 109 height 23
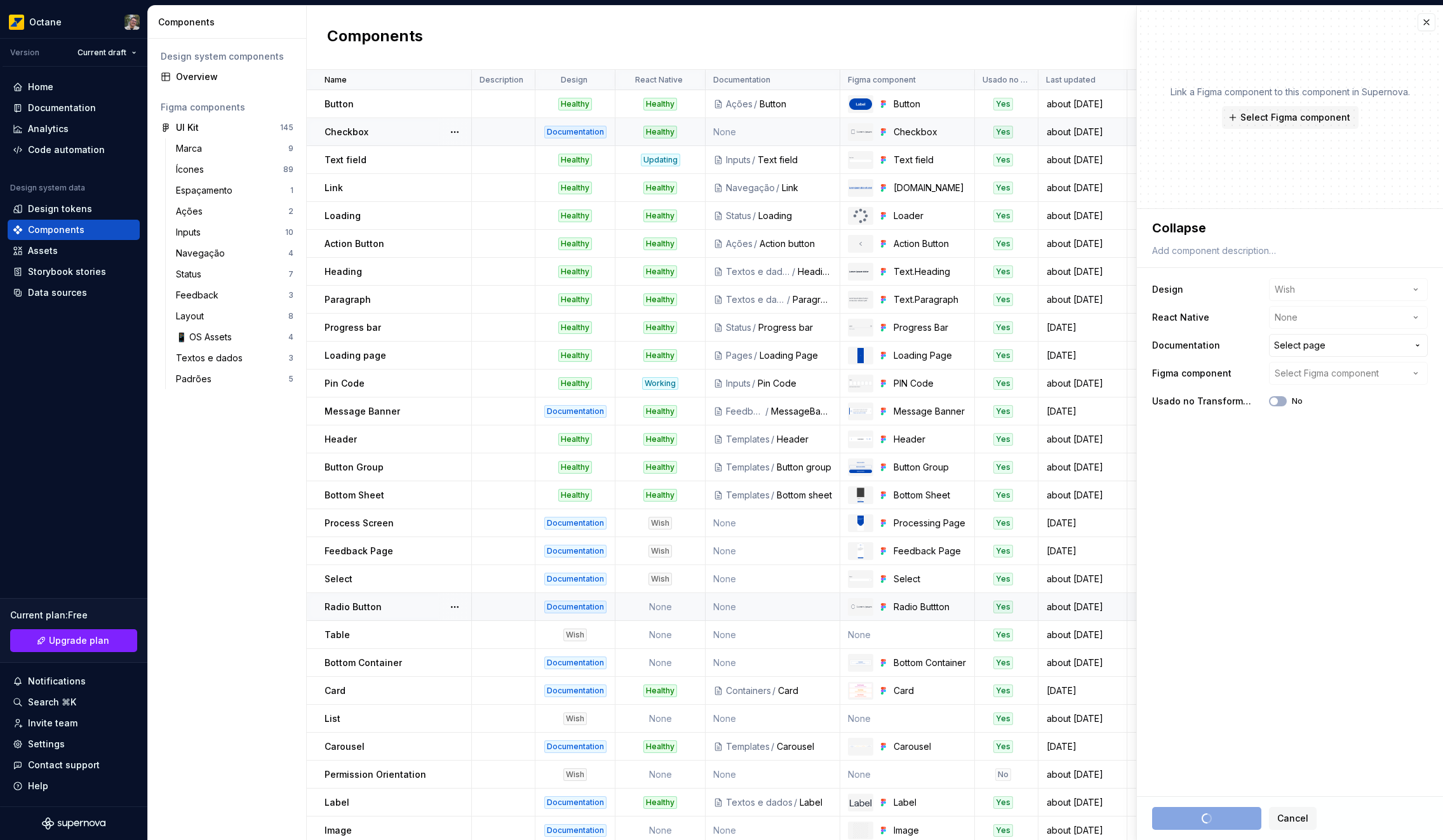
scroll to position [507, 0]
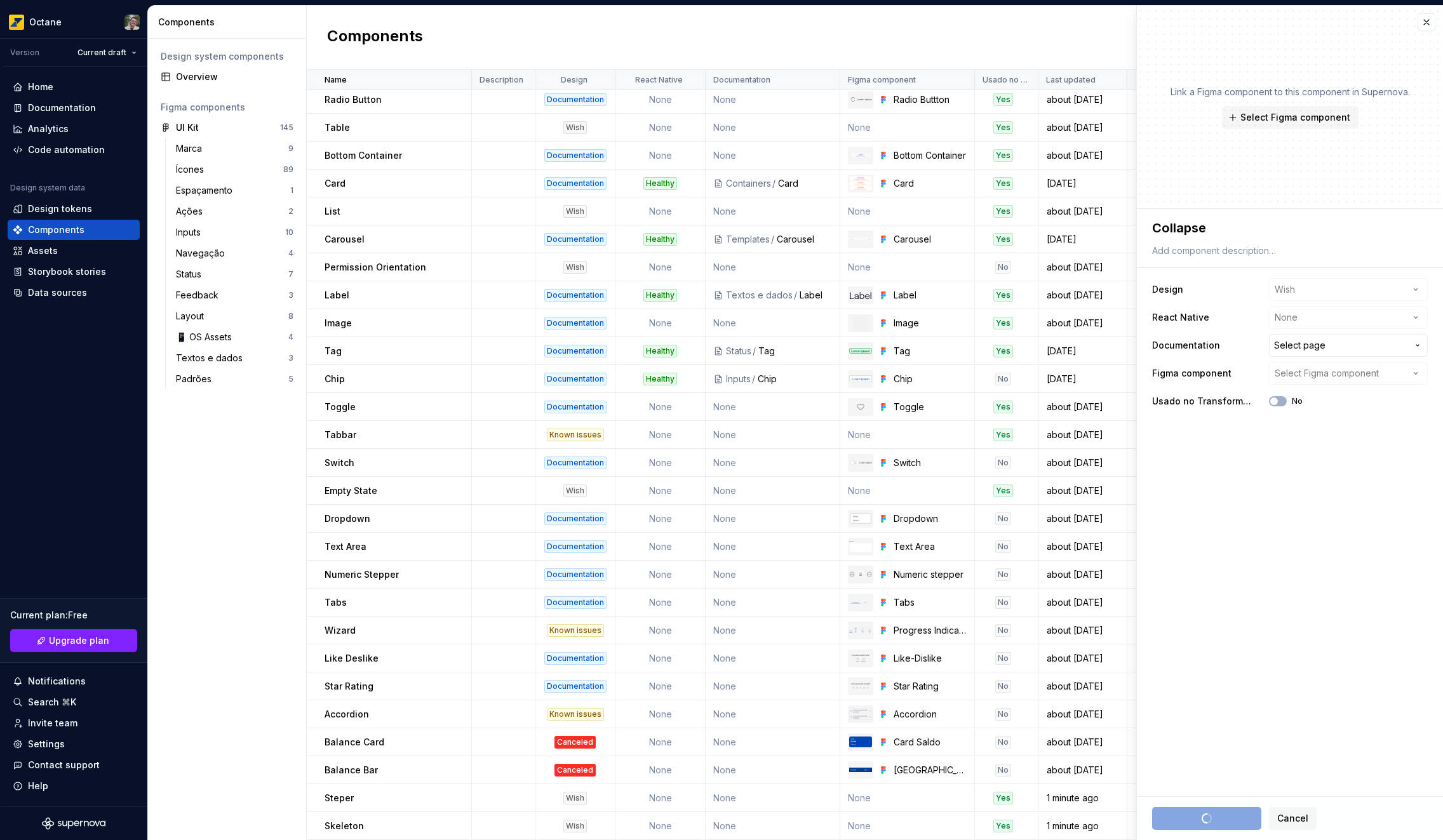
type textarea "*"
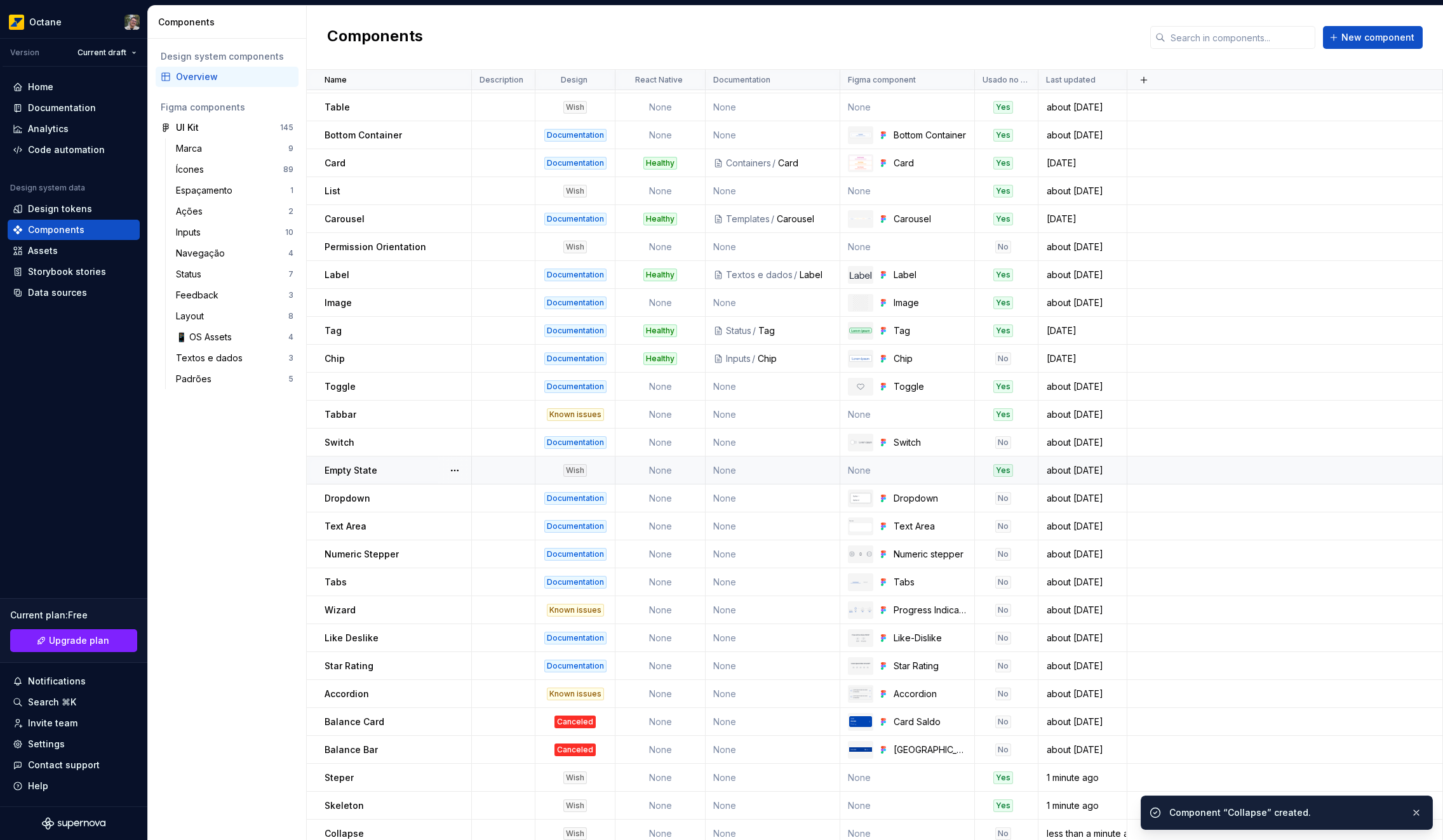
scroll to position [535, 0]
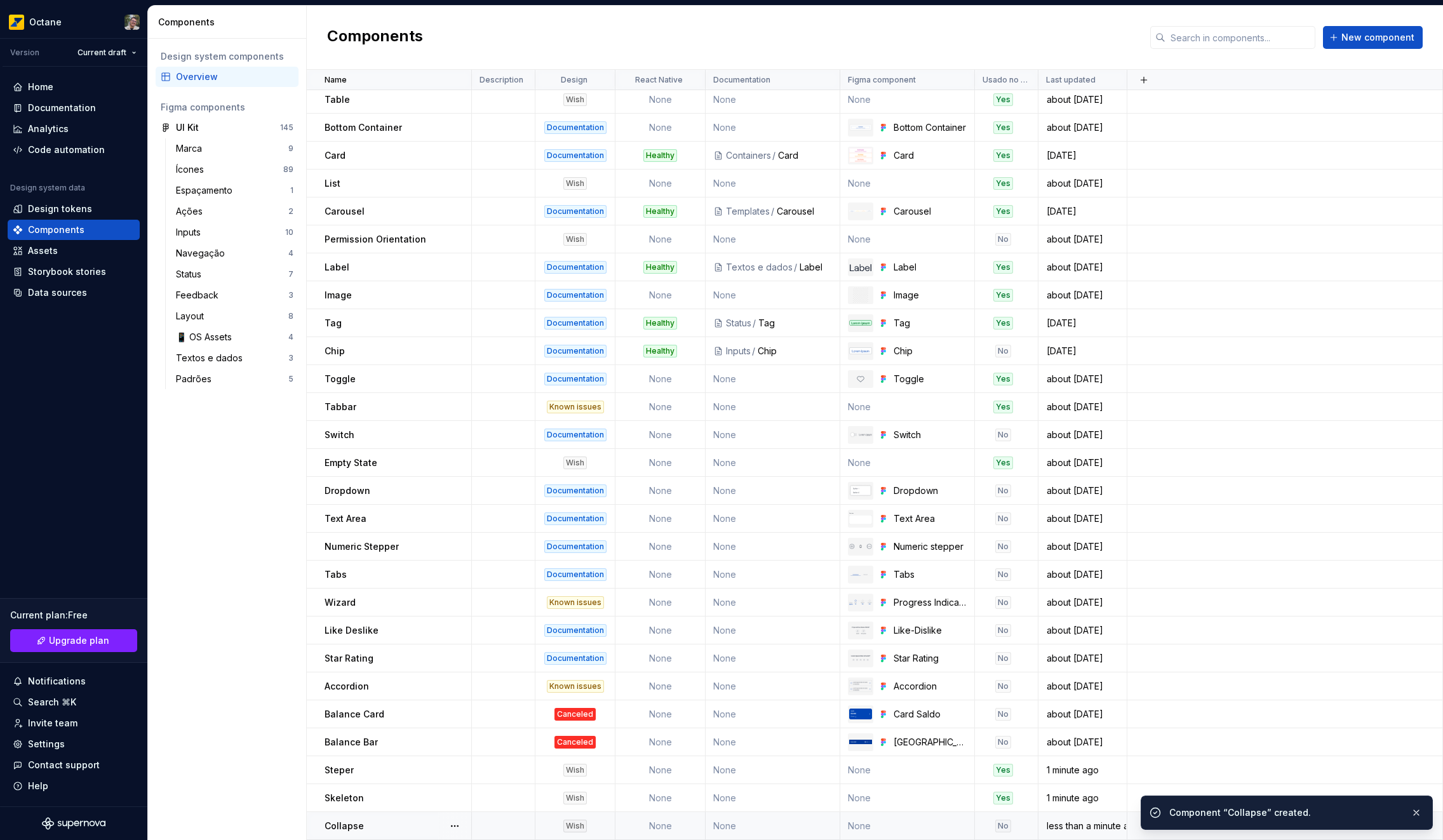
click at [378, 831] on div "Collapse" at bounding box center [397, 826] width 146 height 13
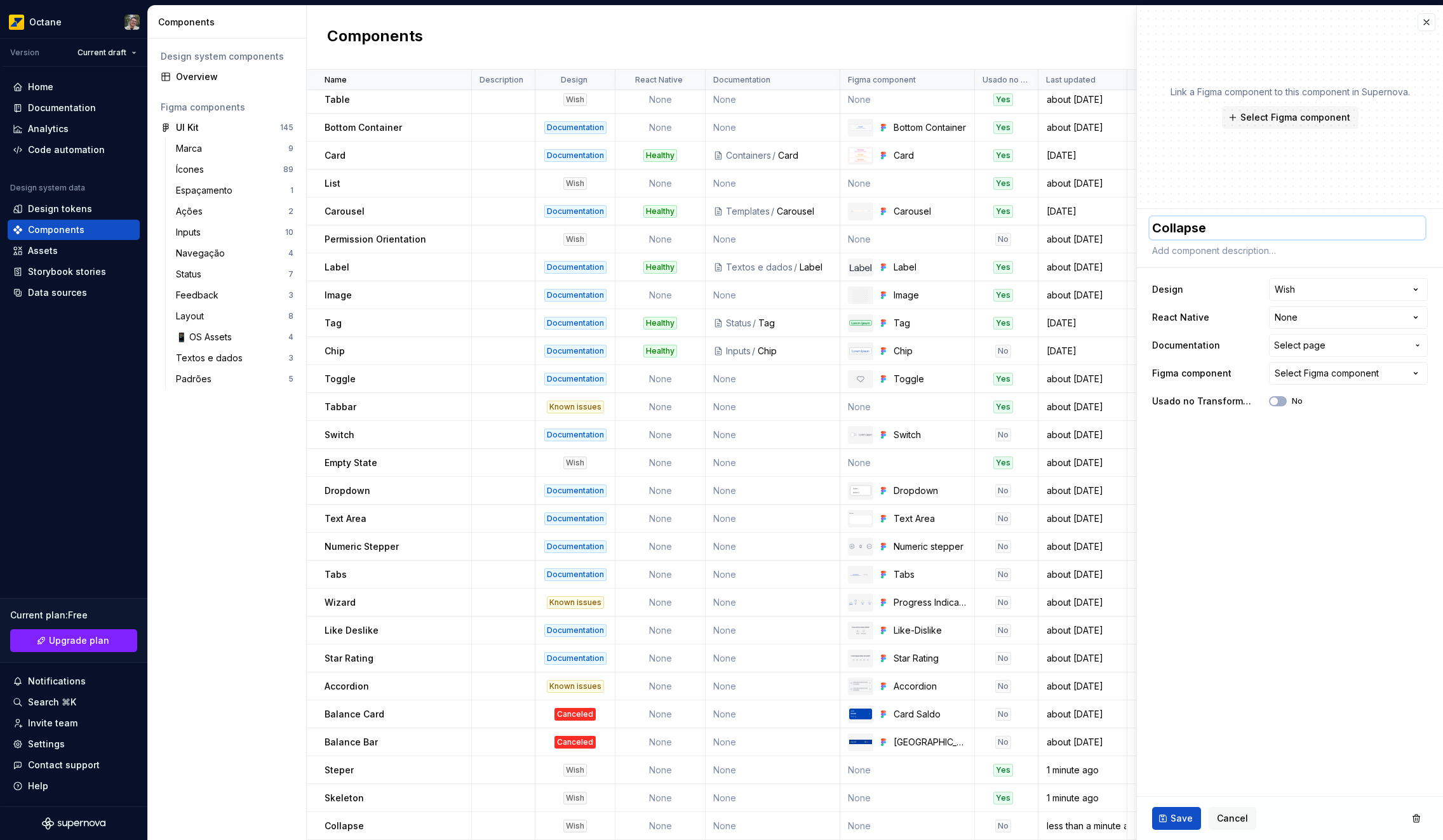
click at [1217, 228] on textarea "Collapse" at bounding box center [1287, 228] width 276 height 23
type textarea "*"
